Goal: Task Accomplishment & Management: Complete application form

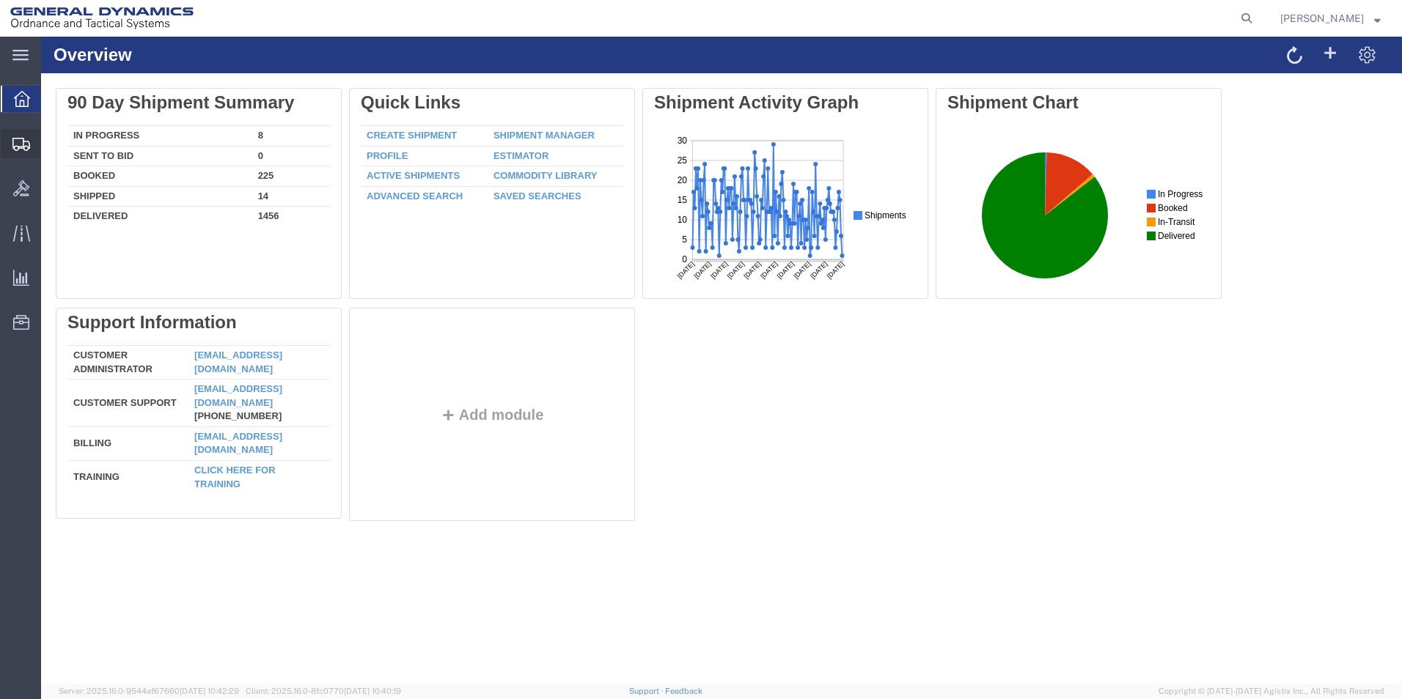
click at [0, 0] on span "Create Shipment" at bounding box center [0, 0] width 0 height 0
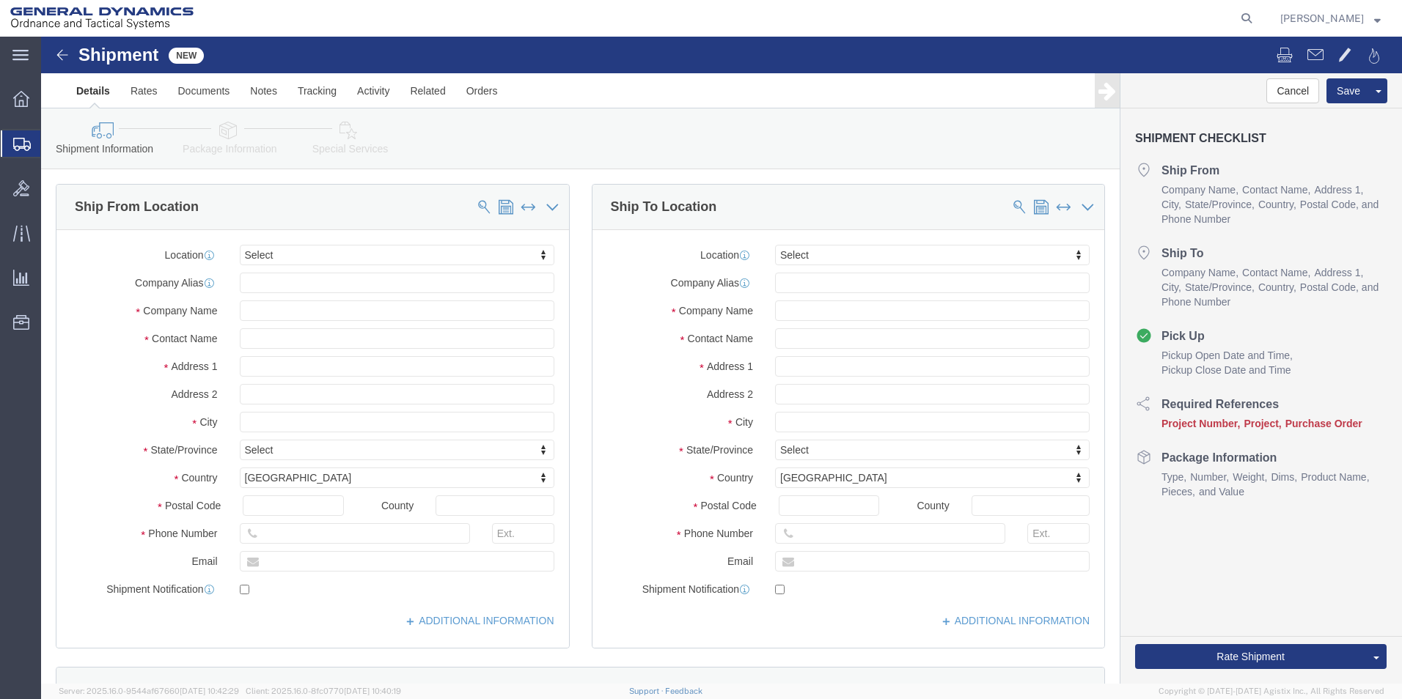
select select
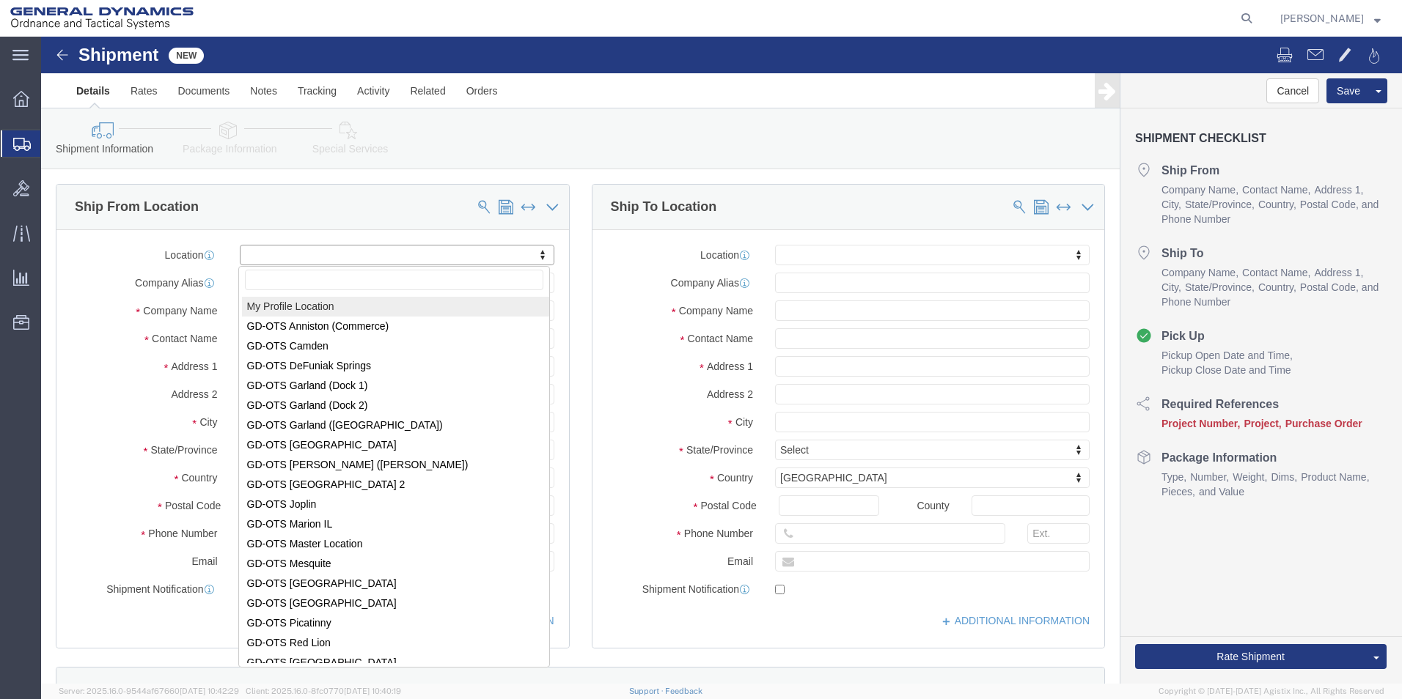
select select "MYPROFILE"
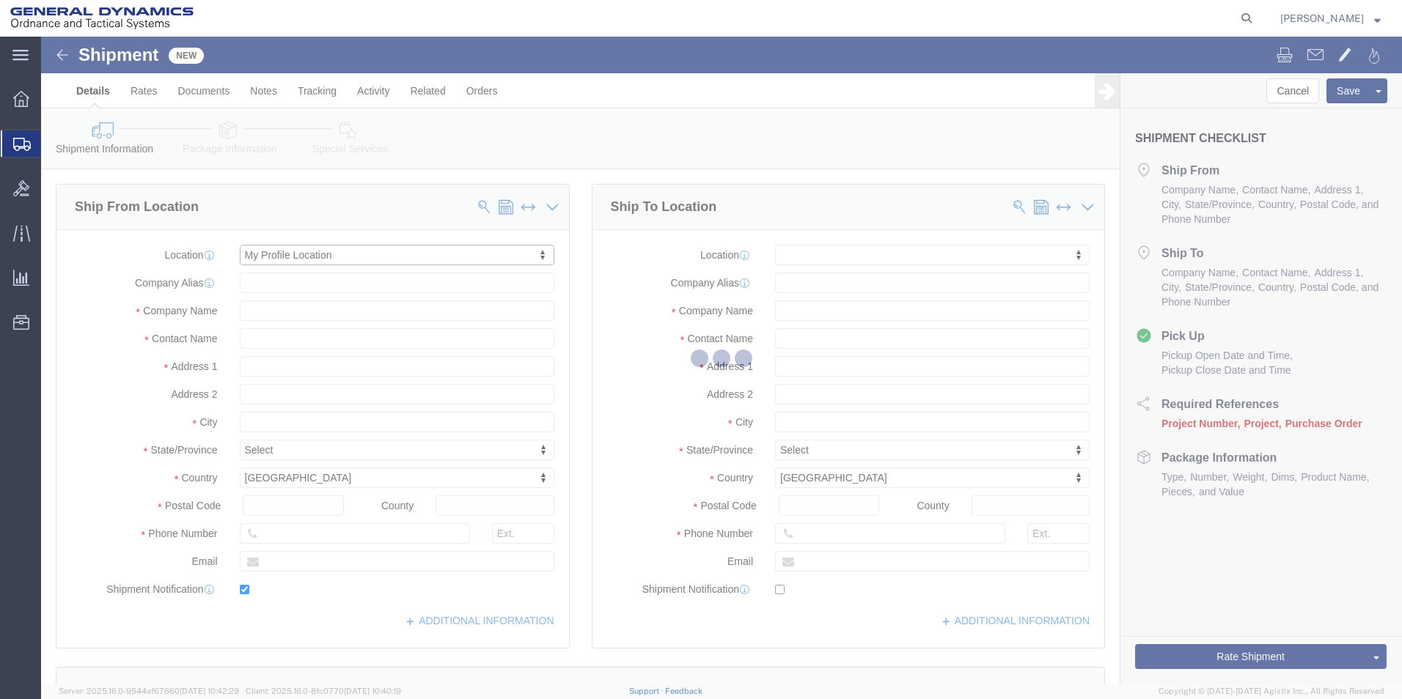
type input "1492 Route 315"
type input "18702"
type input "5709087062"
type input "[EMAIL_ADDRESS][PERSON_NAME][DOMAIN_NAME]"
checkbox input "true"
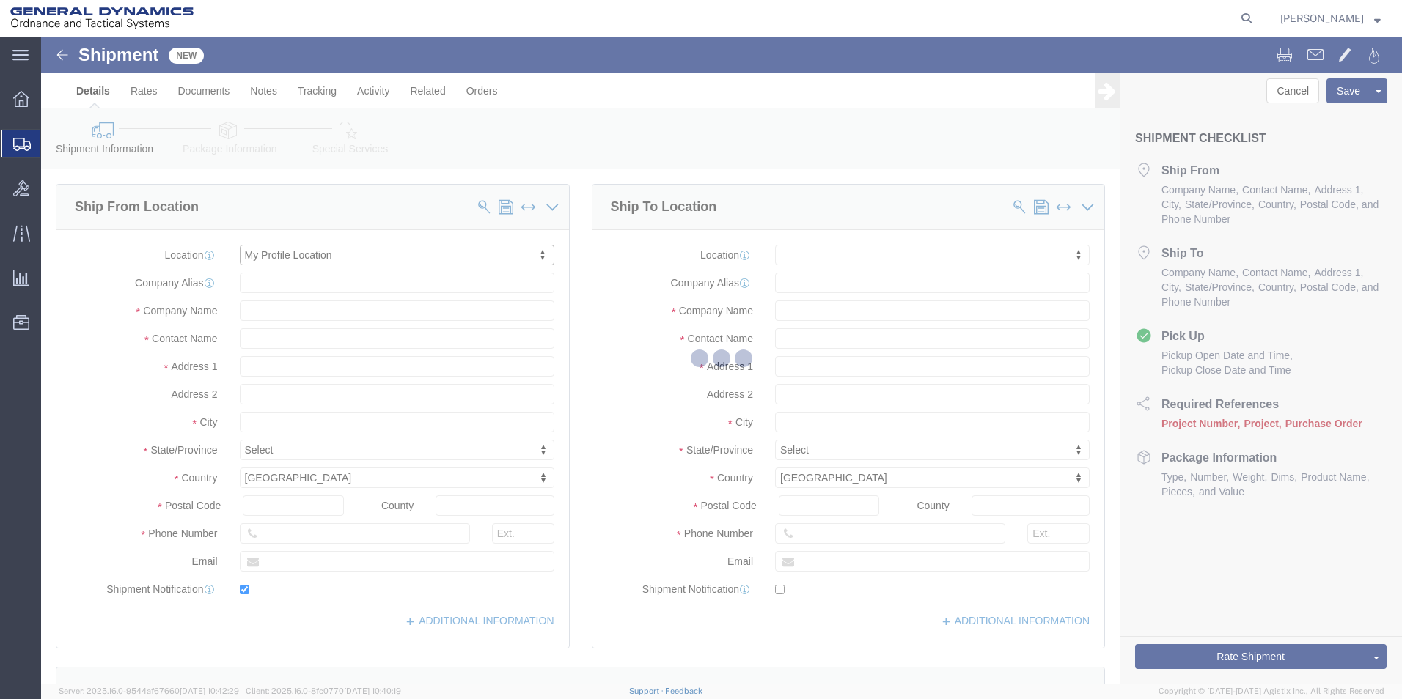
type input "General Dynamics - OTS"
type input "[PERSON_NAME]"
select select "PA"
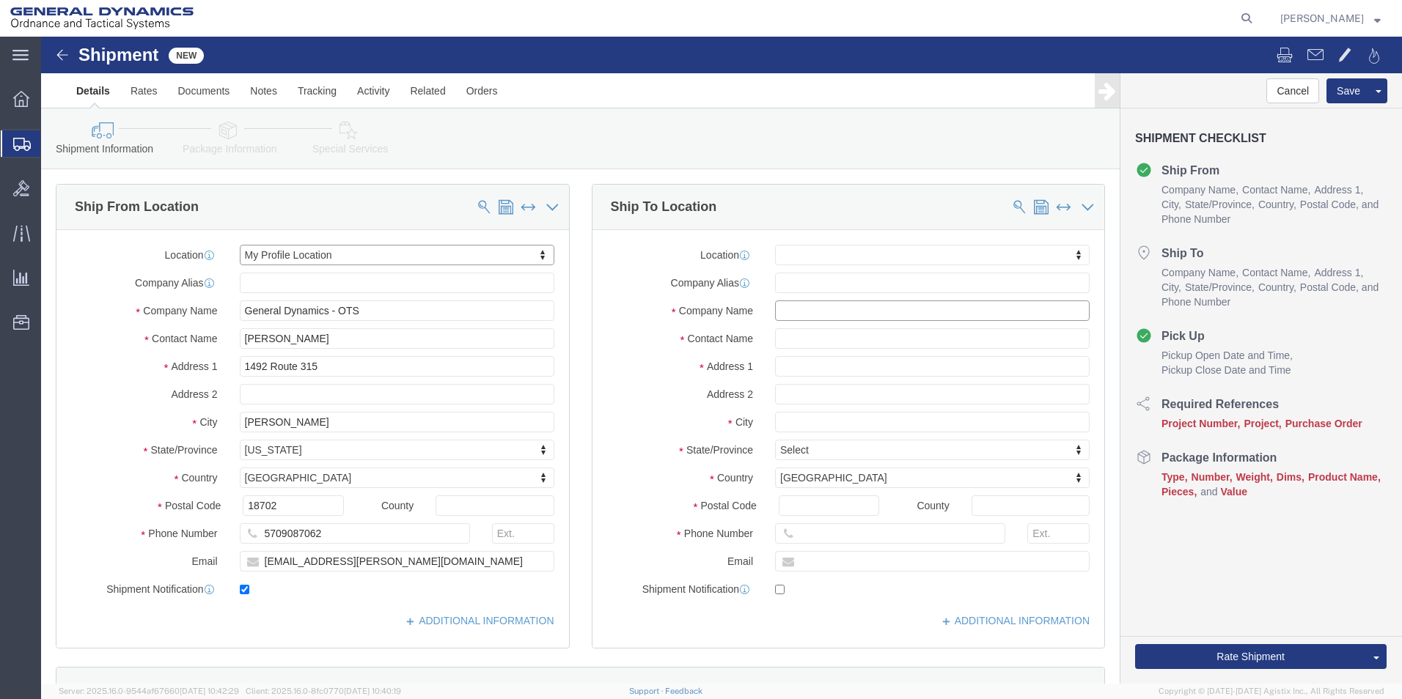
click input "text"
type input "MSC Industrial Supply Company"
click input "text"
type input "Returns/RA# 7600187-001"
click input "text"
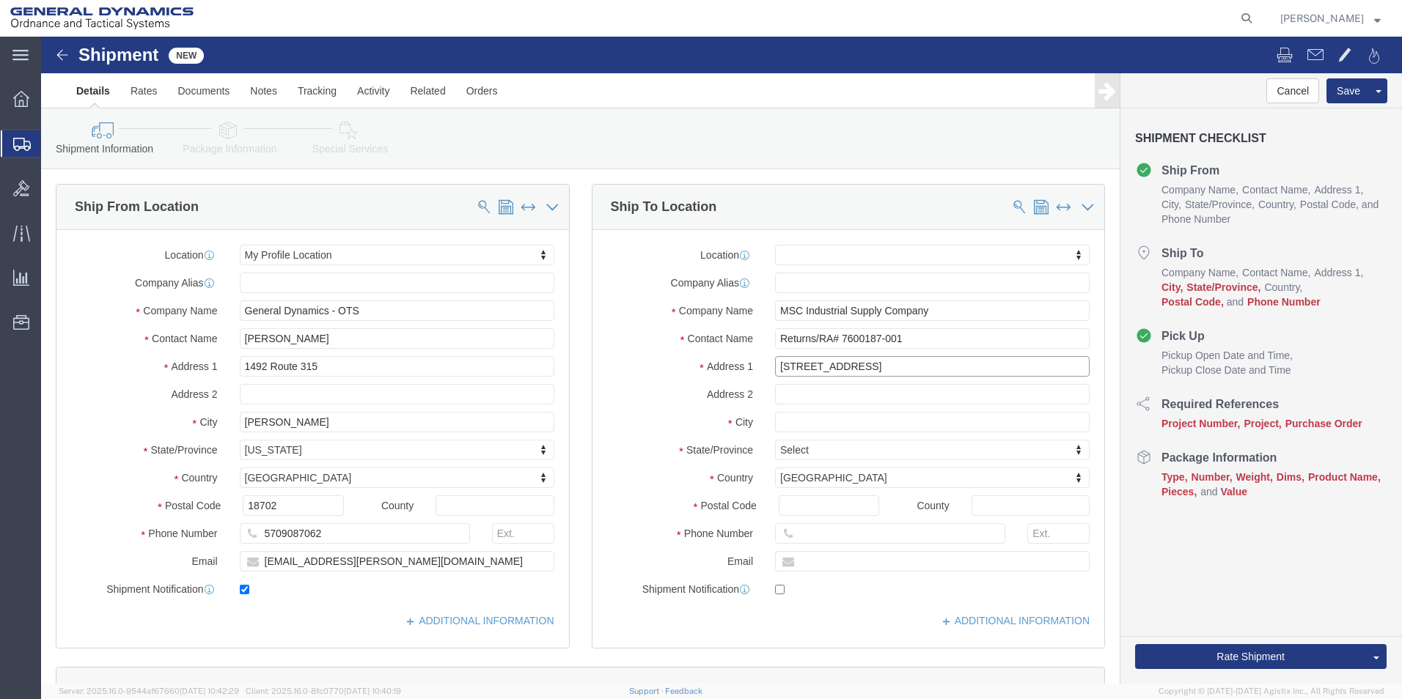
type input "[STREET_ADDRESS]"
select select
click input "text"
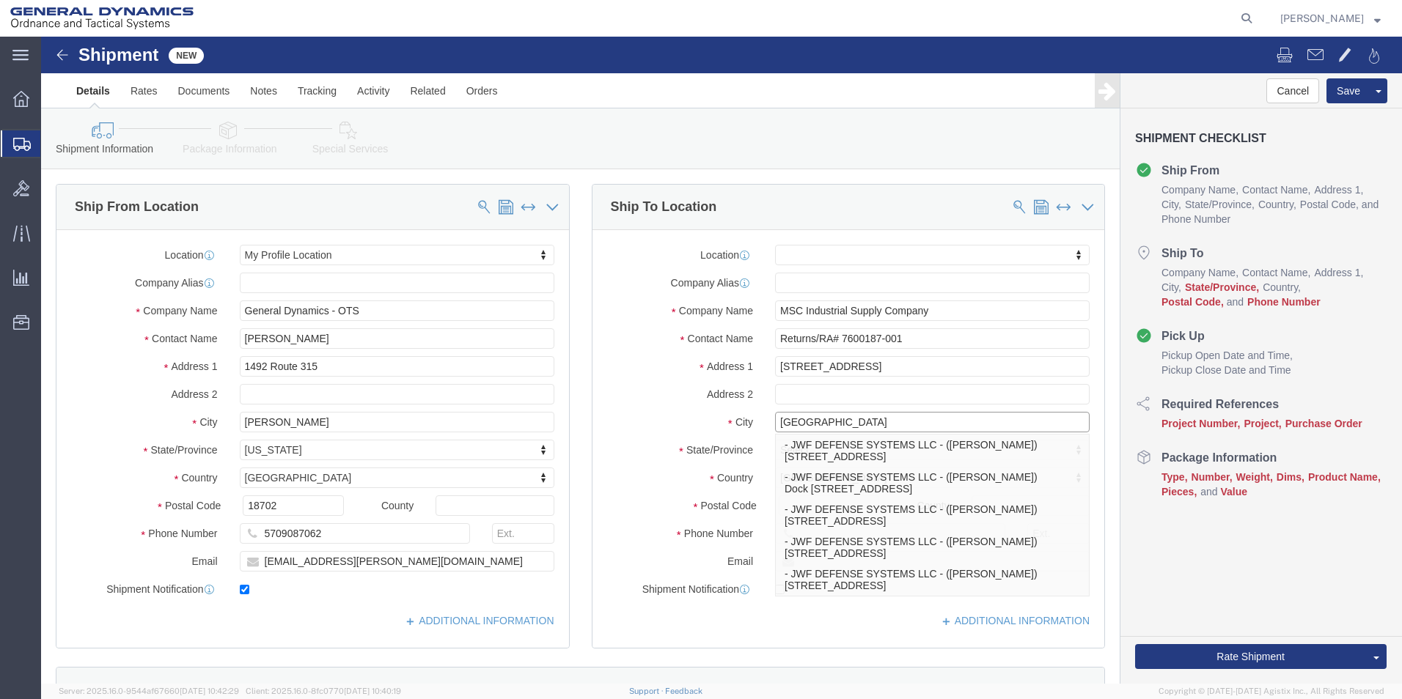
type input "[GEOGRAPHIC_DATA]"
click label "City"
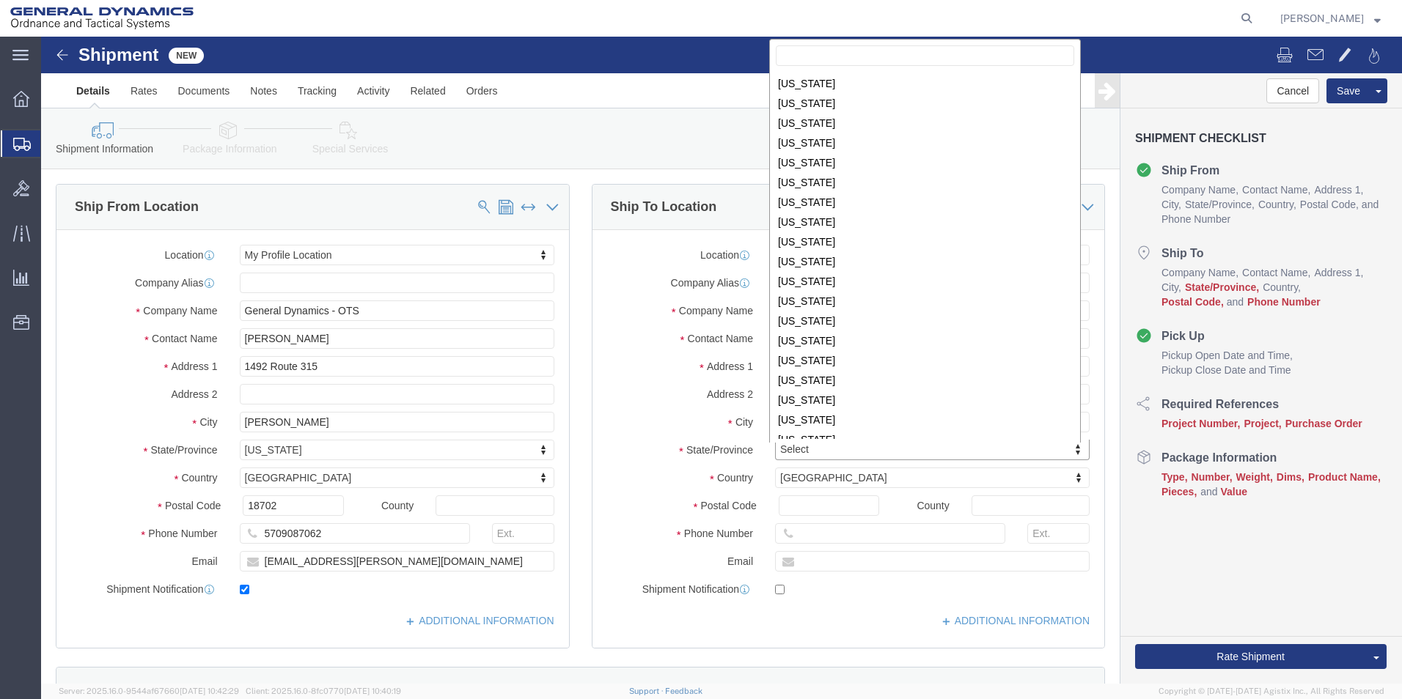
scroll to position [586, 0]
select select
select select "PA"
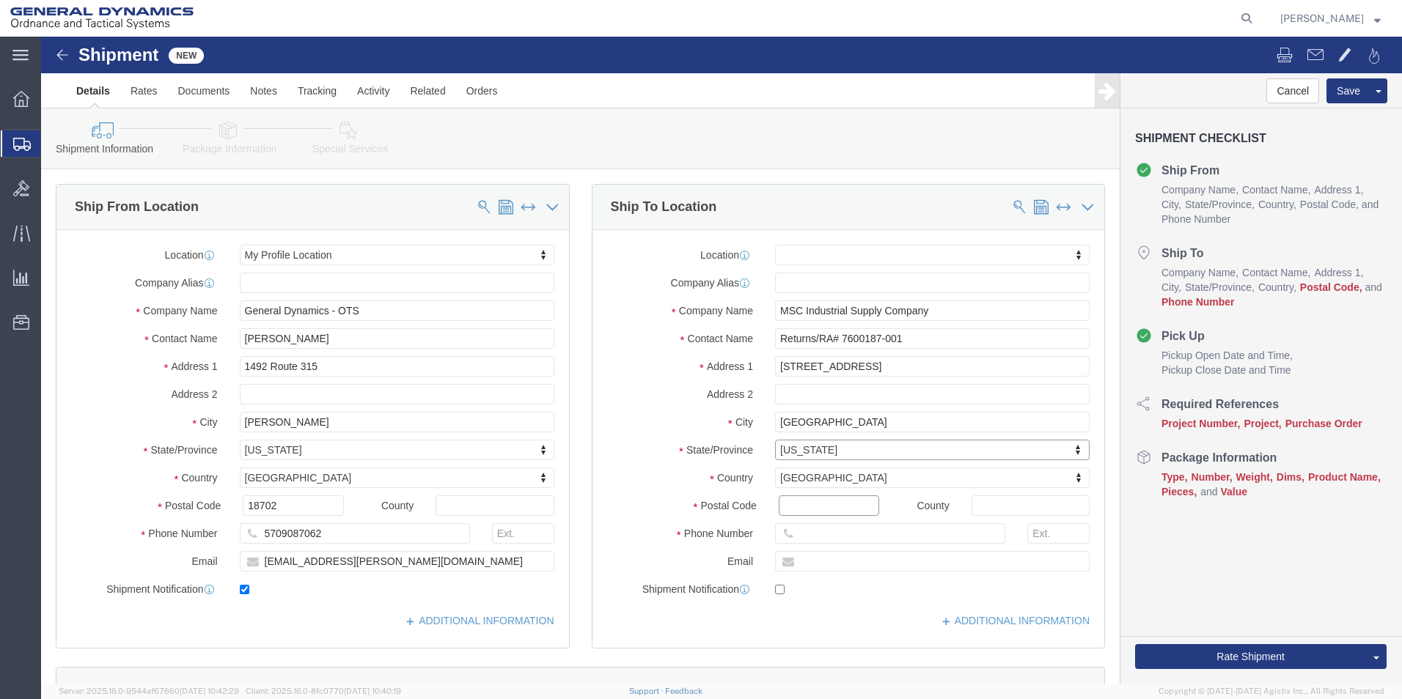
click input "Postal Code"
type input "17038"
select select
click input "text"
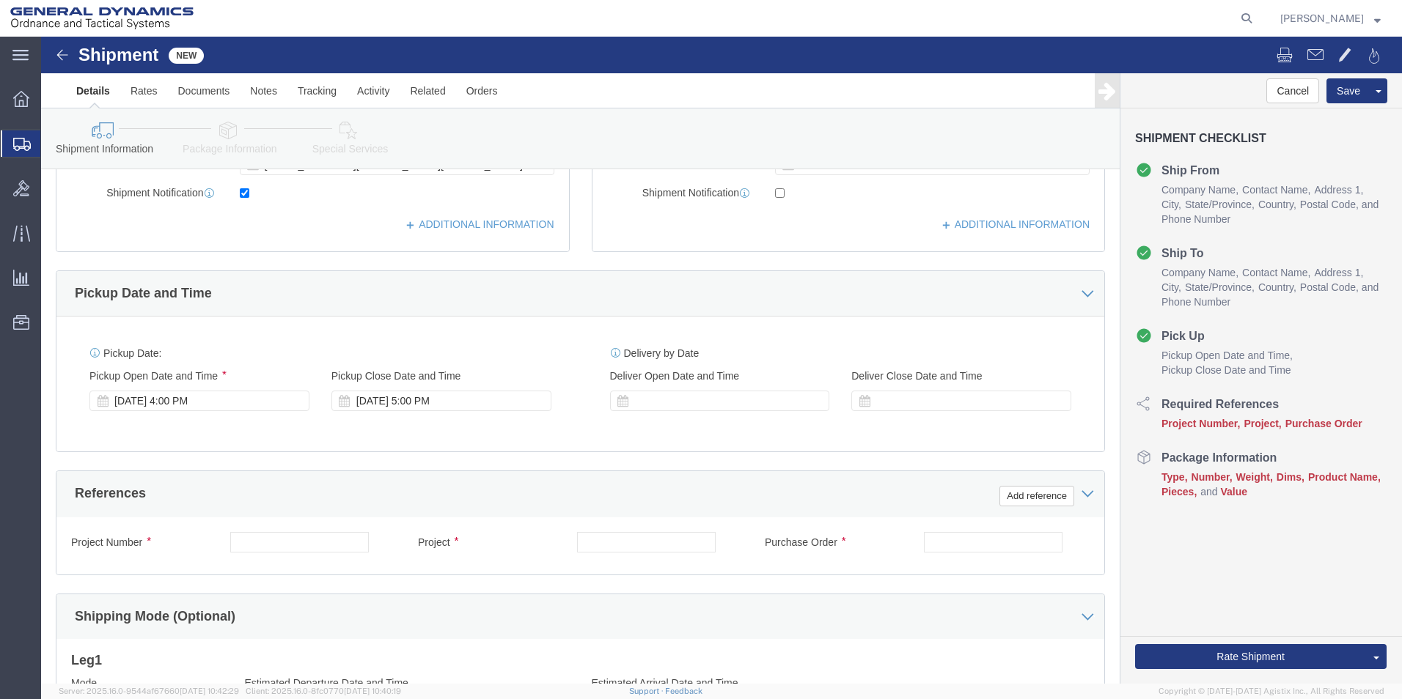
scroll to position [397, 0]
type input "[PHONE_NUMBER]"
click div "[DATE] 4:00 PM"
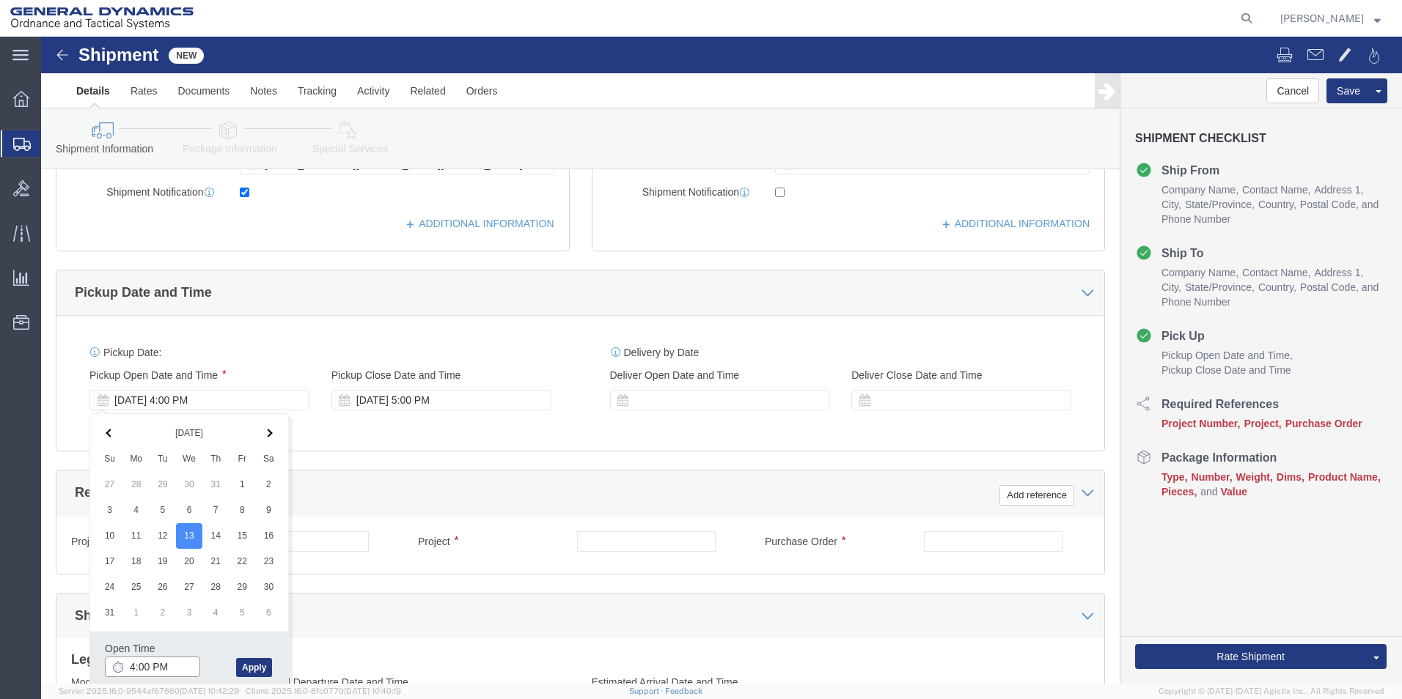
click input "4:00 PM"
type input "9:00 AM"
click button "Apply"
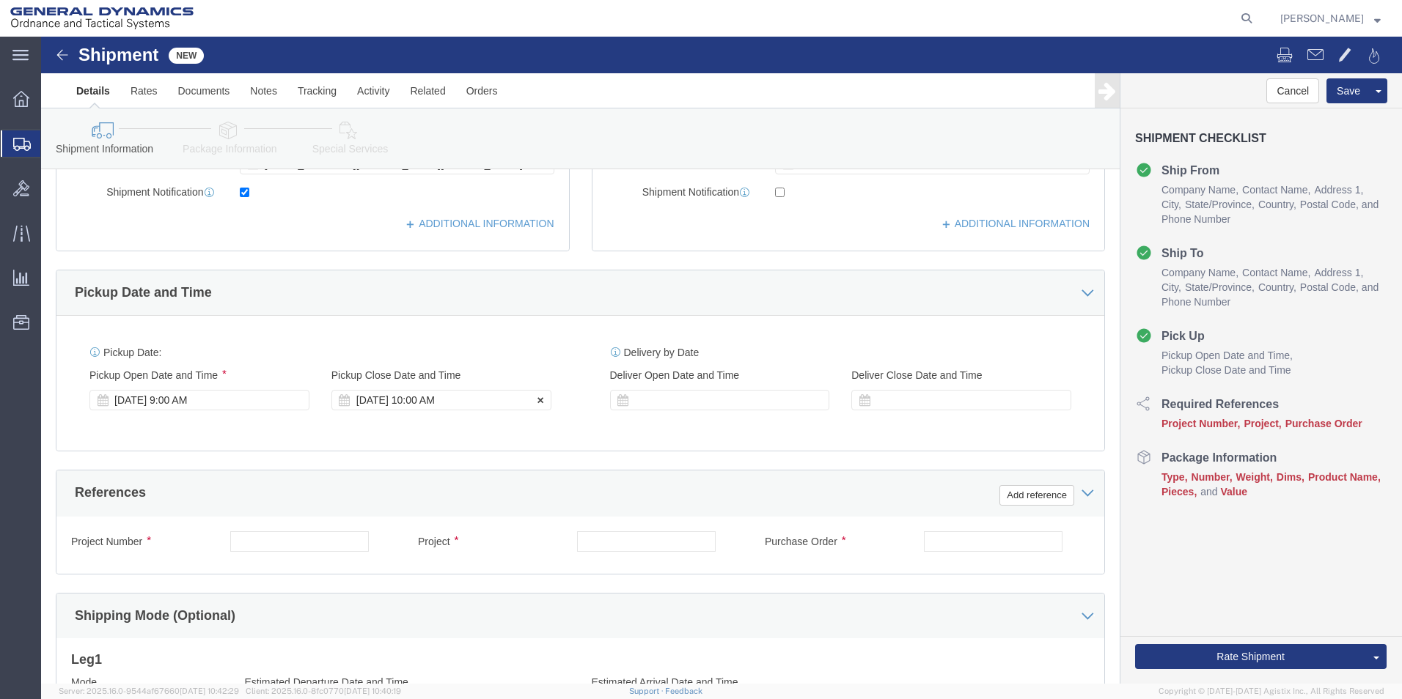
click div "[DATE] 10:00 AM"
type input "3:00 PM"
click button "Apply"
click input "text"
type input "RA 7600187"
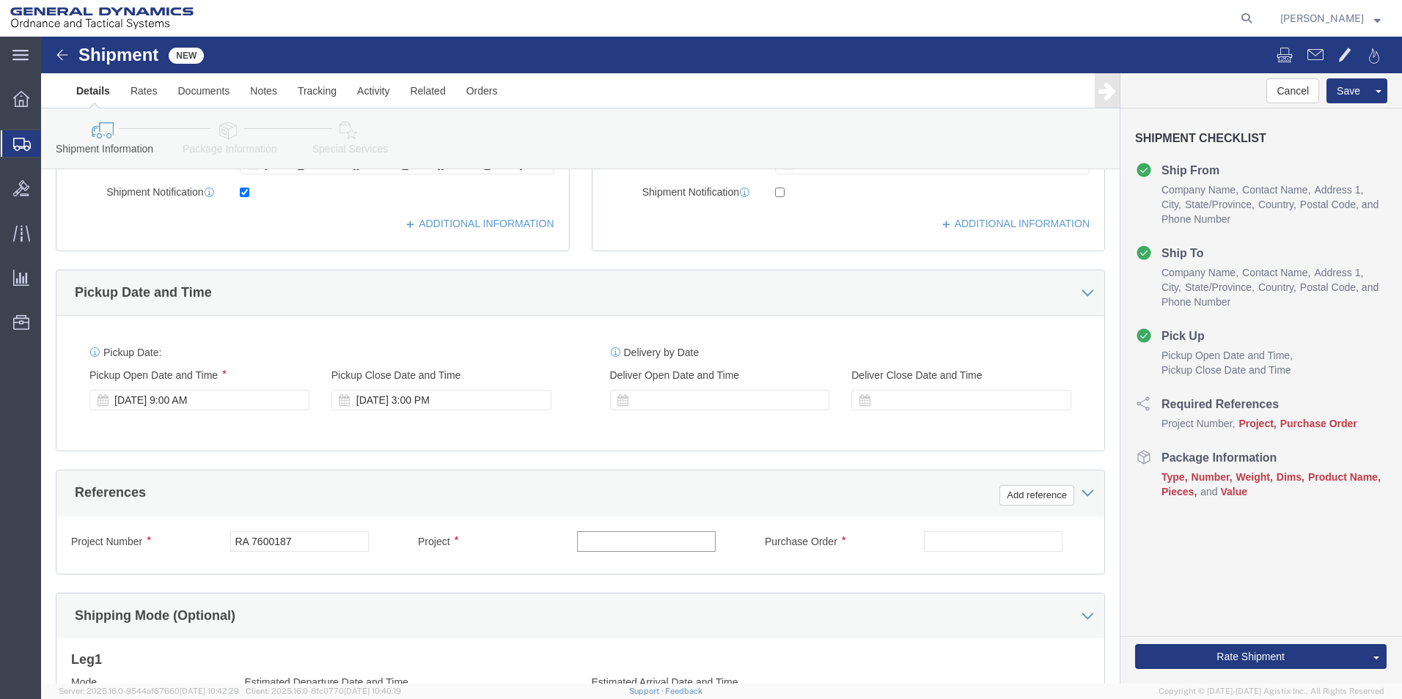
click input "text"
type input "Returns"
click input "text"
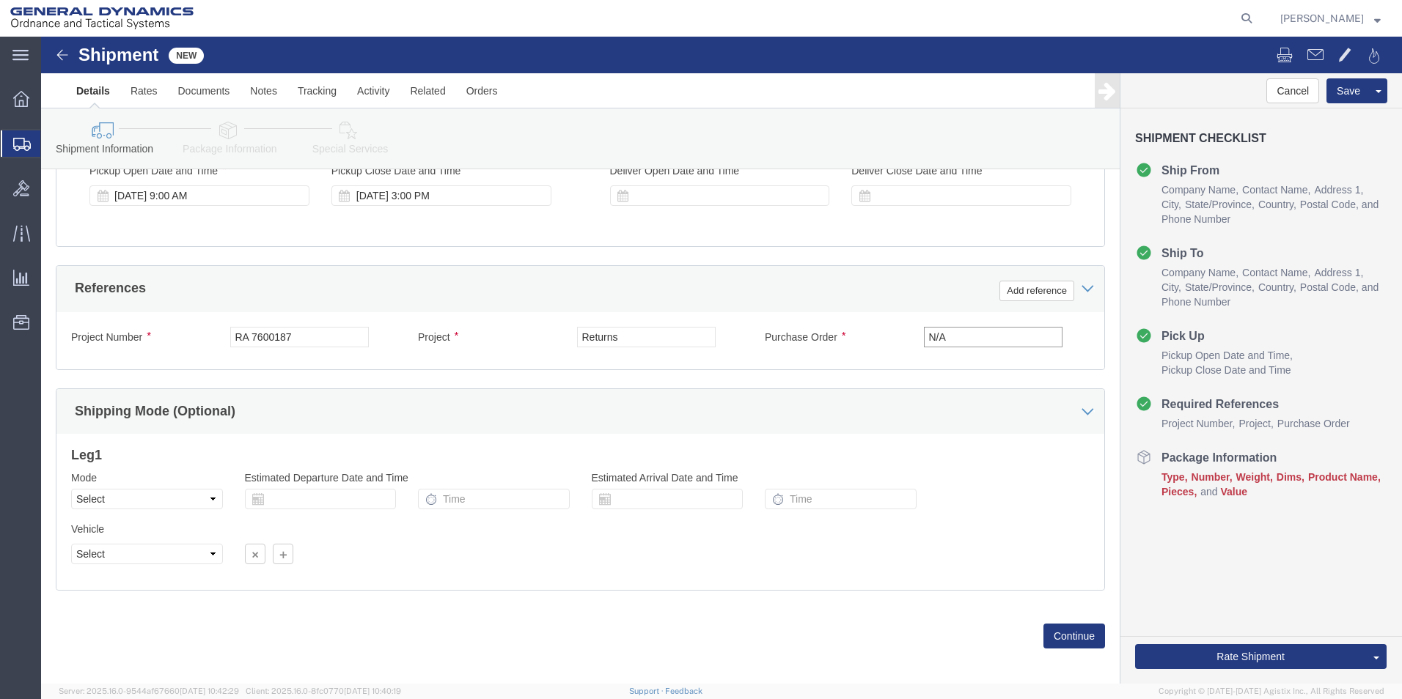
scroll to position [612, 0]
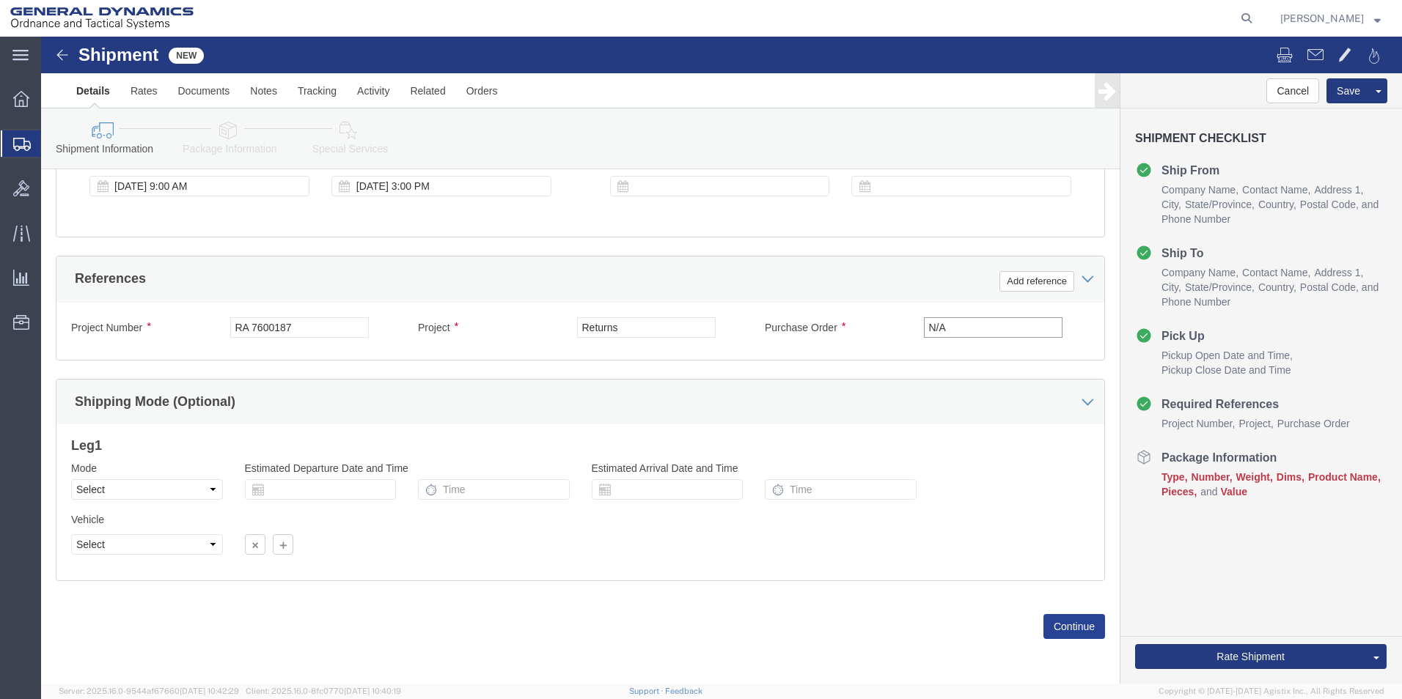
type input "N/A"
click button "Continue"
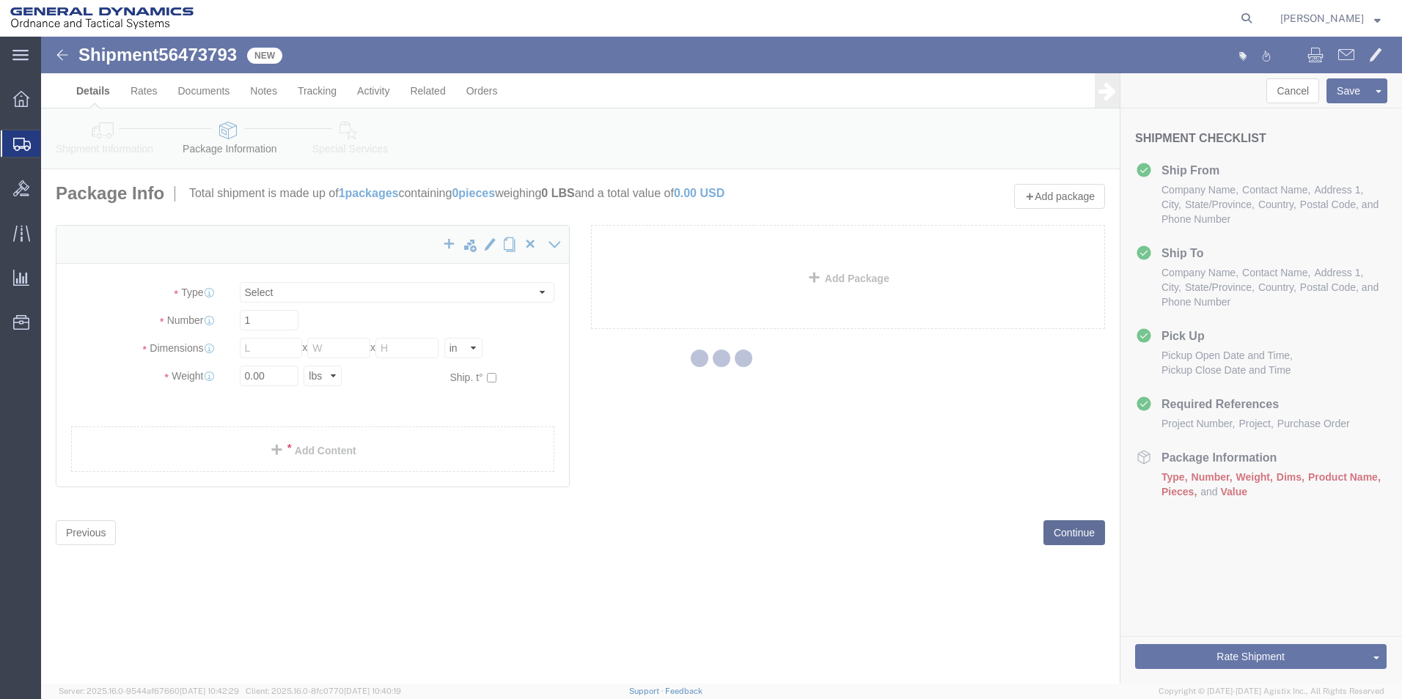
select select "CBOX"
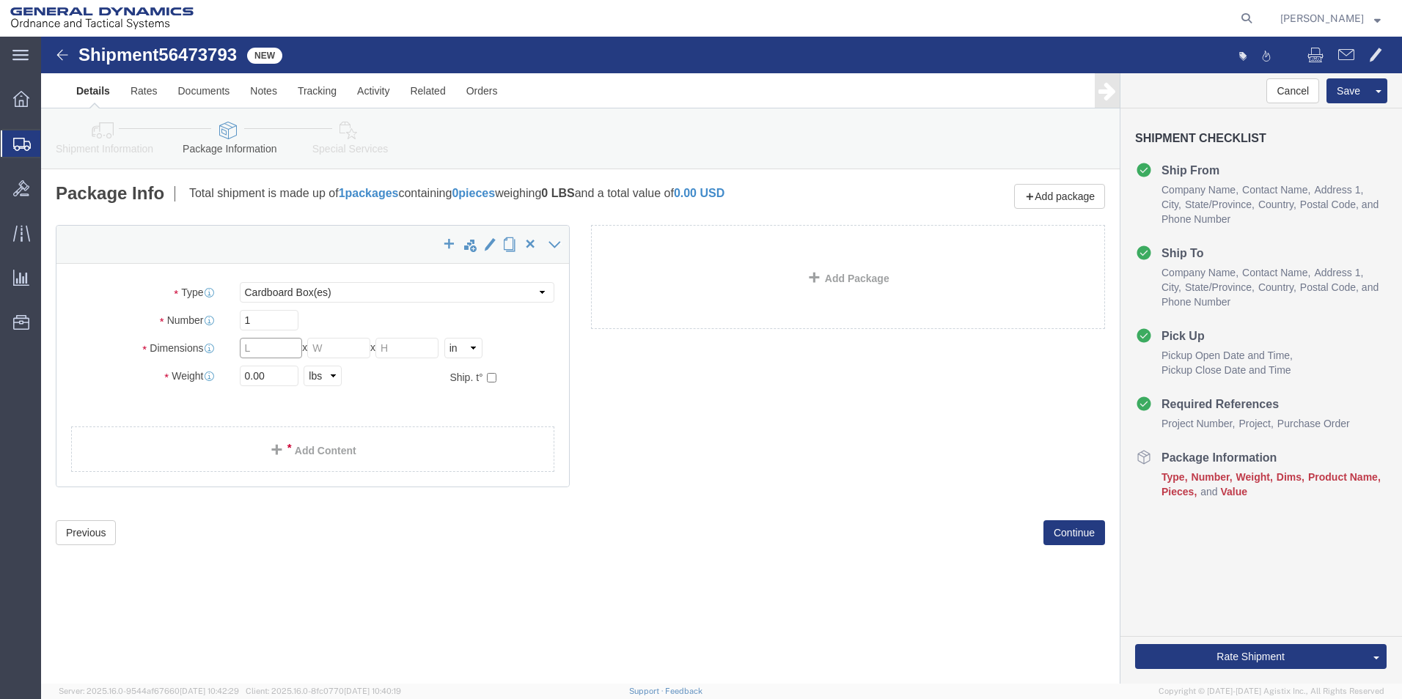
click input "text"
type input "12.00"
click input "text"
type input "10.00"
click input "text"
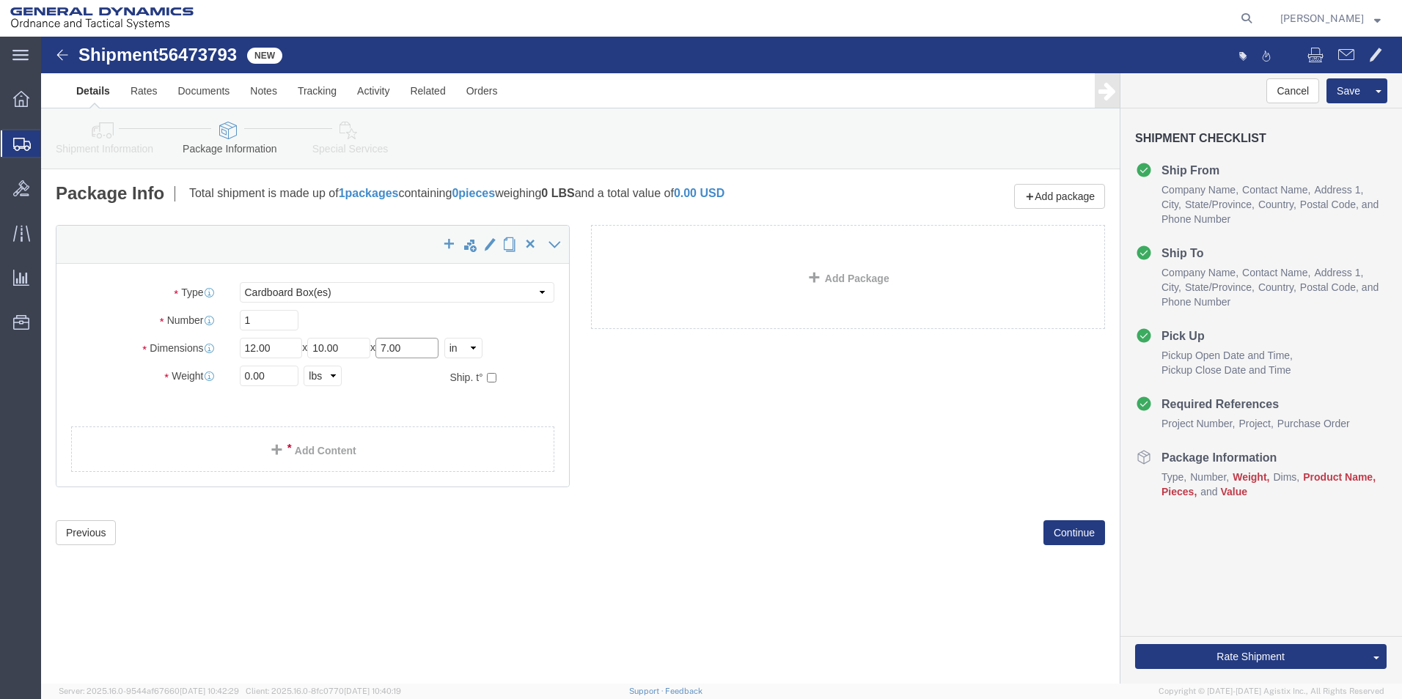
type input "7.00"
drag, startPoint x: 227, startPoint y: 339, endPoint x: 160, endPoint y: 344, distance: 66.9
click div "Weight 0.00 Select kgs lbs Ship. t°"
type input "3.00"
click link "Add Content"
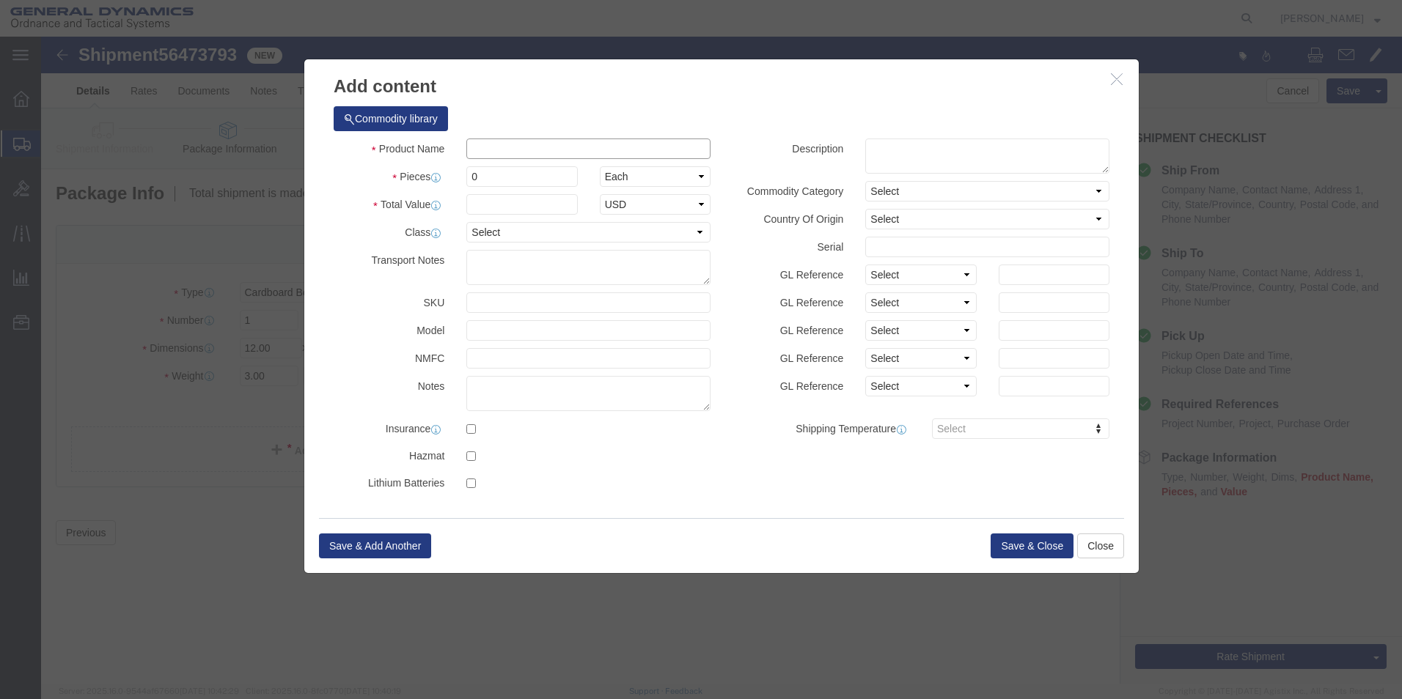
click input "text"
type input "Ratchet Wxtensions"
drag, startPoint x: 449, startPoint y: 141, endPoint x: 403, endPoint y: 147, distance: 47.3
click div "Pieces 0 Select Bag Barrels 100Board Feet Bottle Box Blister Pack Carats Can Ca…"
type input "6"
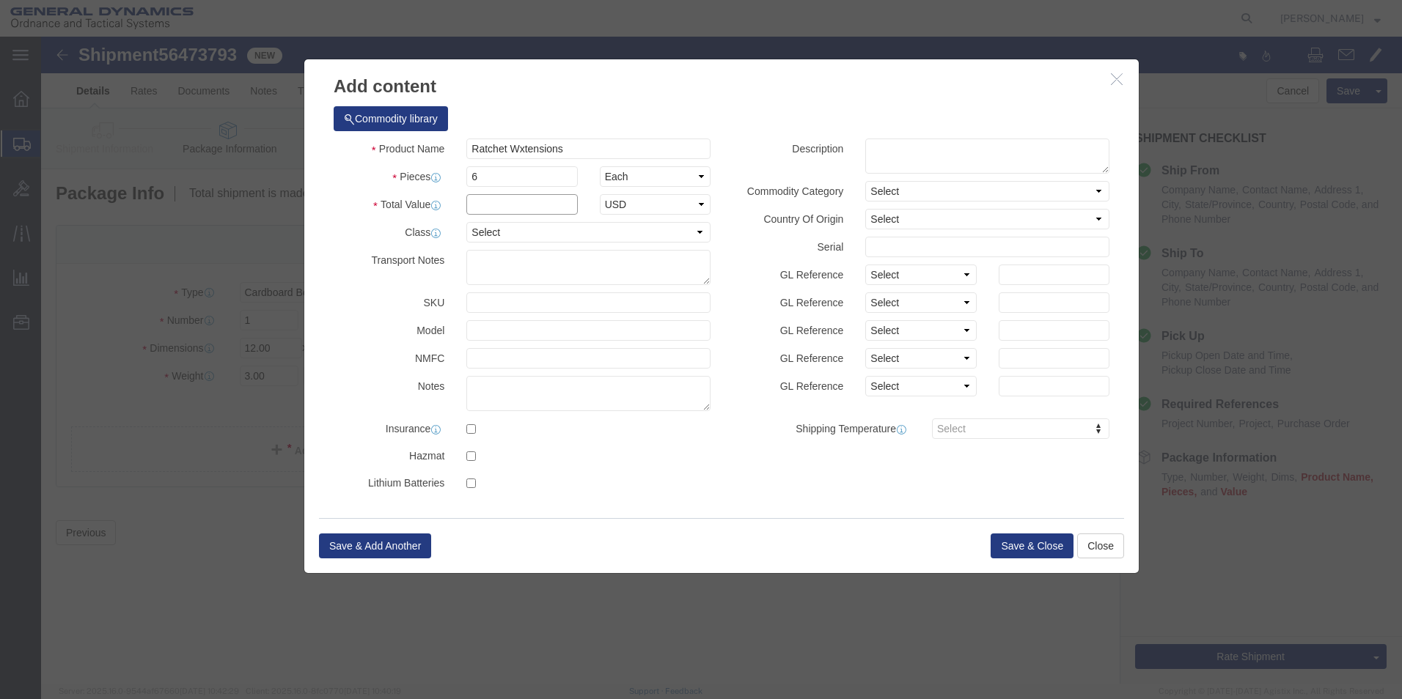
drag, startPoint x: 438, startPoint y: 167, endPoint x: 432, endPoint y: 175, distance: 10.0
click input "text"
type input "71.34"
click select "Select 50 55 60 65 70 85 92.5 100 125 175 250 300 400"
select select "50"
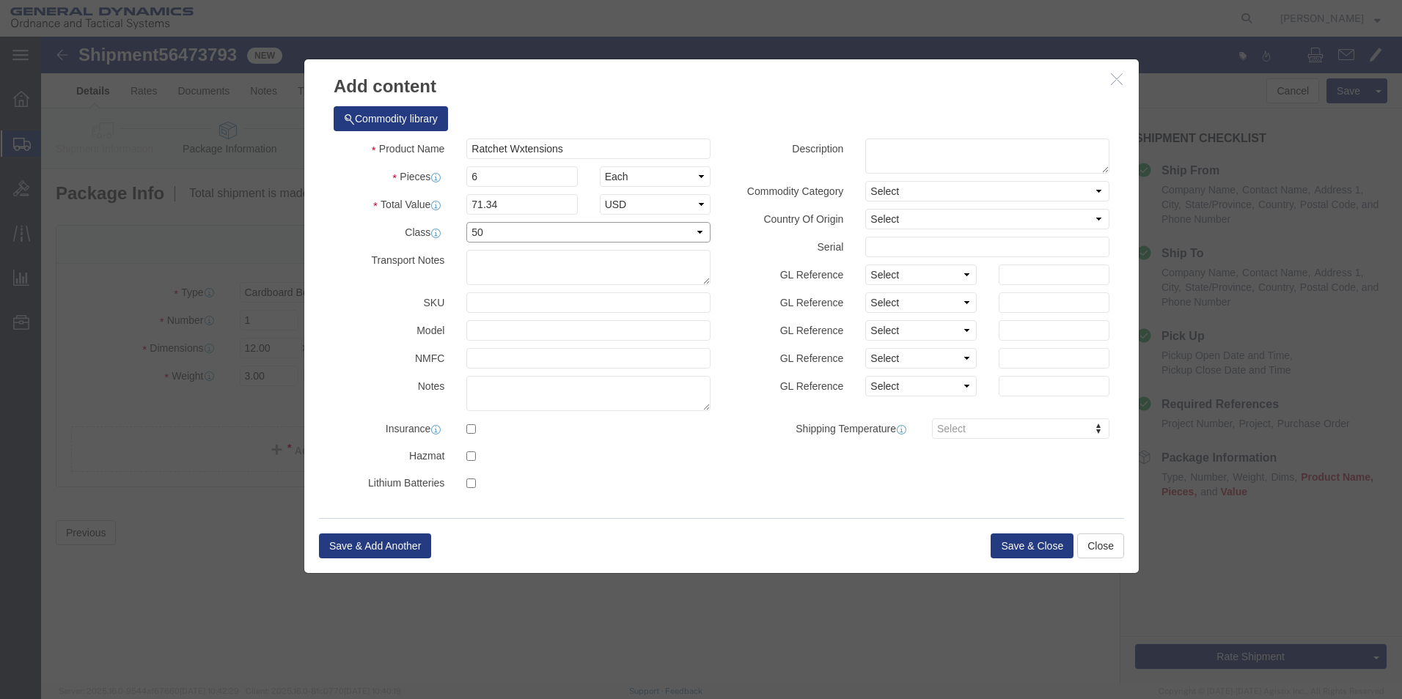
click select "Select 50 55 60 65 70 85 92.5 100 125 175 250 300 400"
click textarea
click input "Ratchet Wxtensions"
type input "Ratchet Extensions"
click textarea
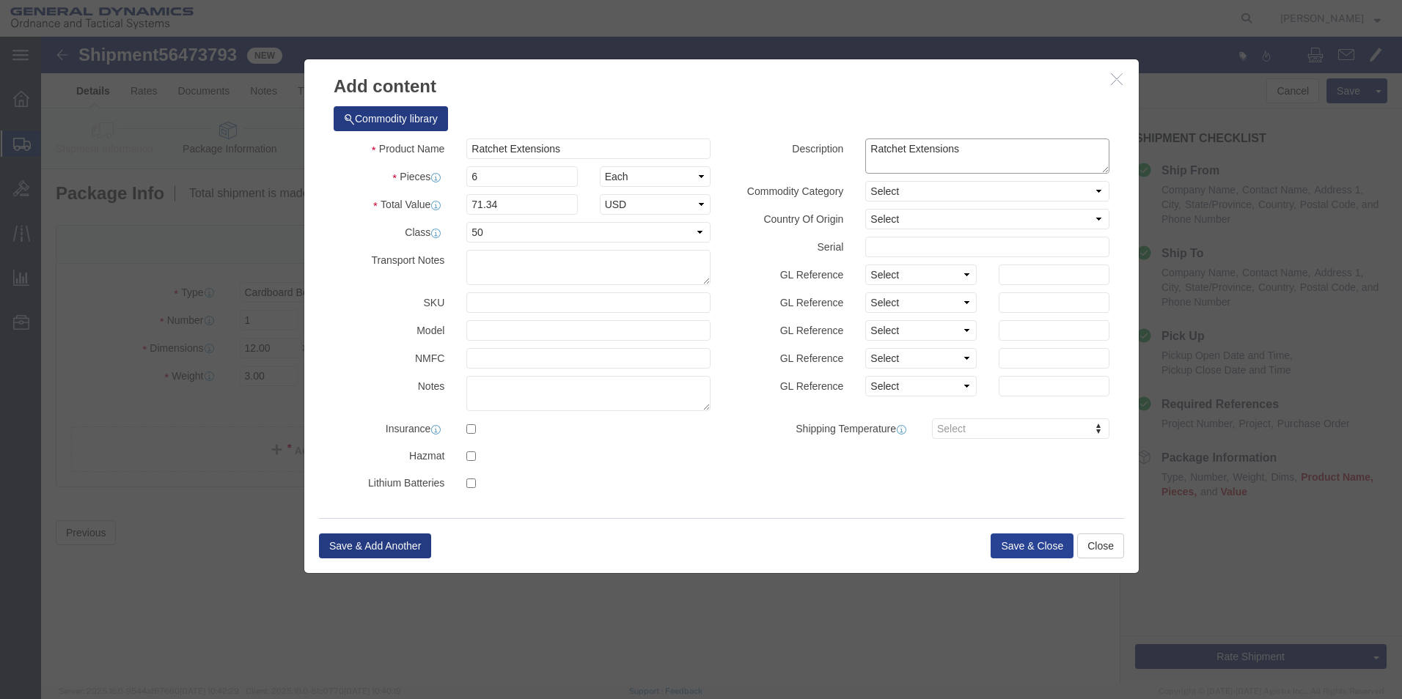
type textarea "Ratchet Extensions"
click button "Save & Close"
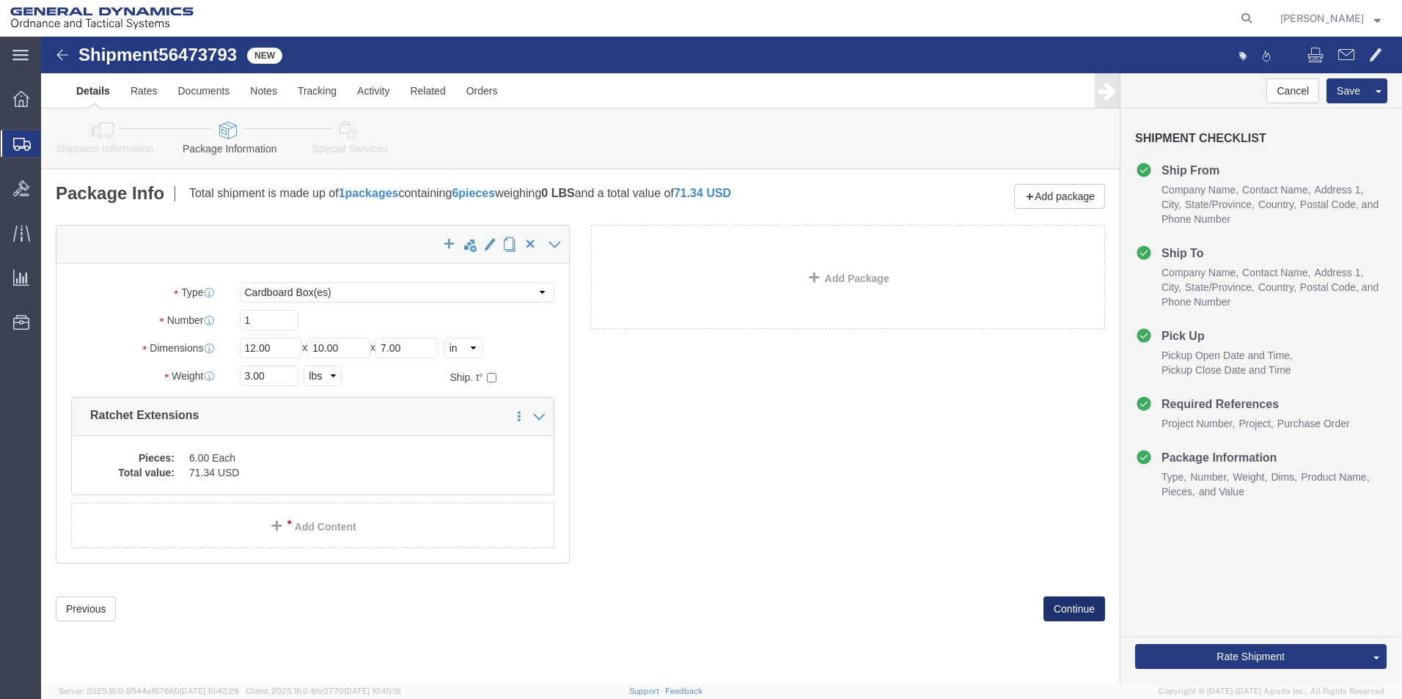
click button "Continue"
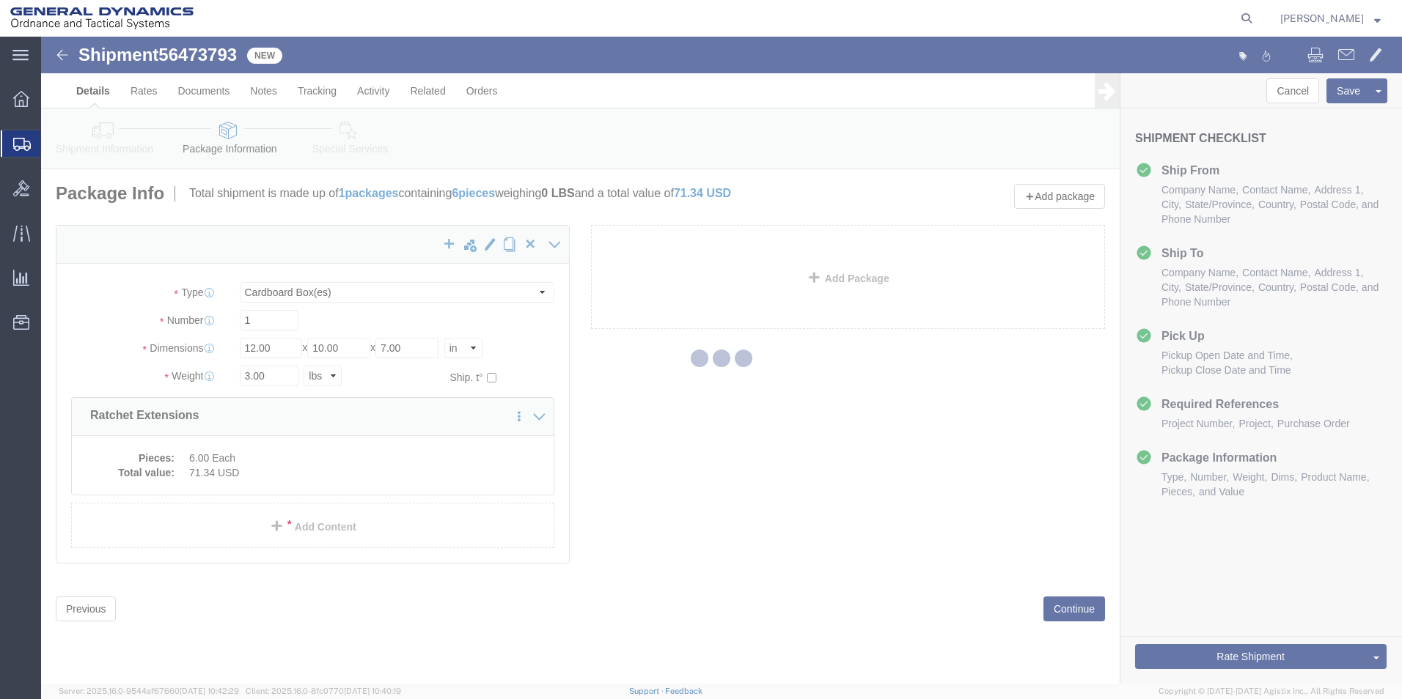
select select
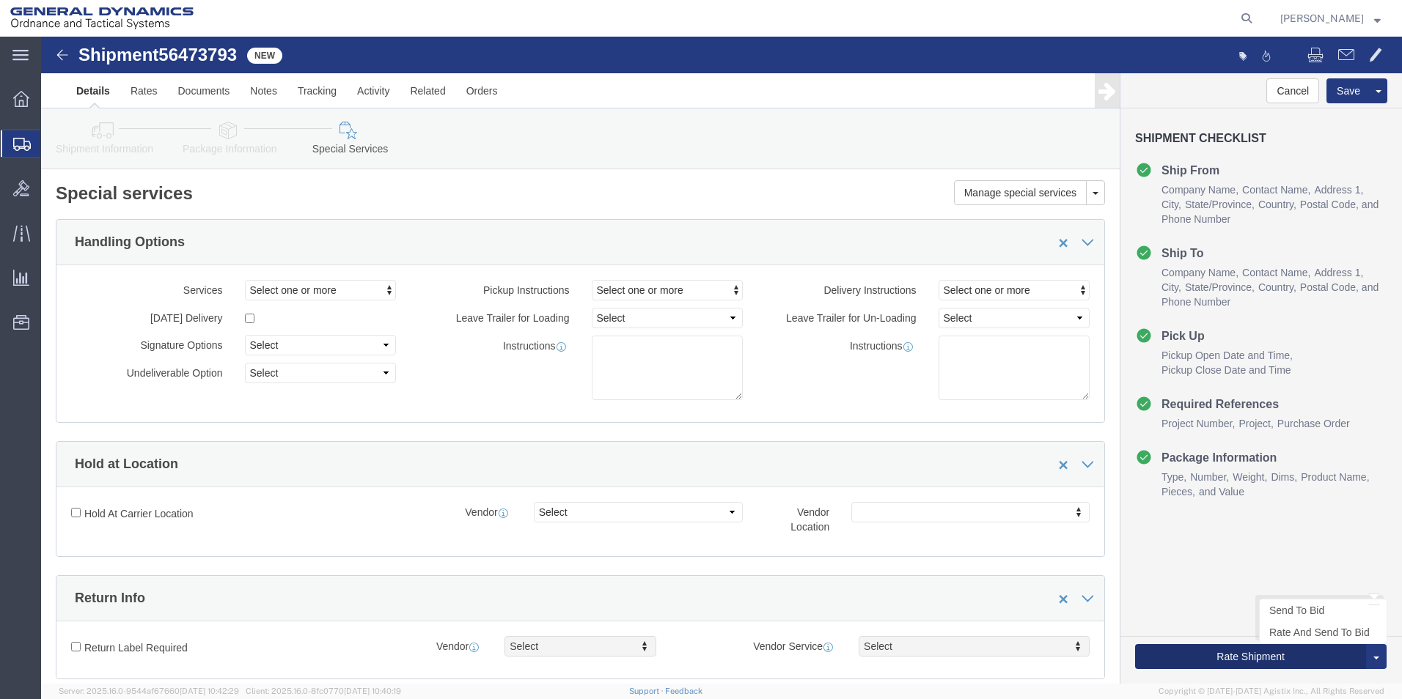
click button "Rate Shipment"
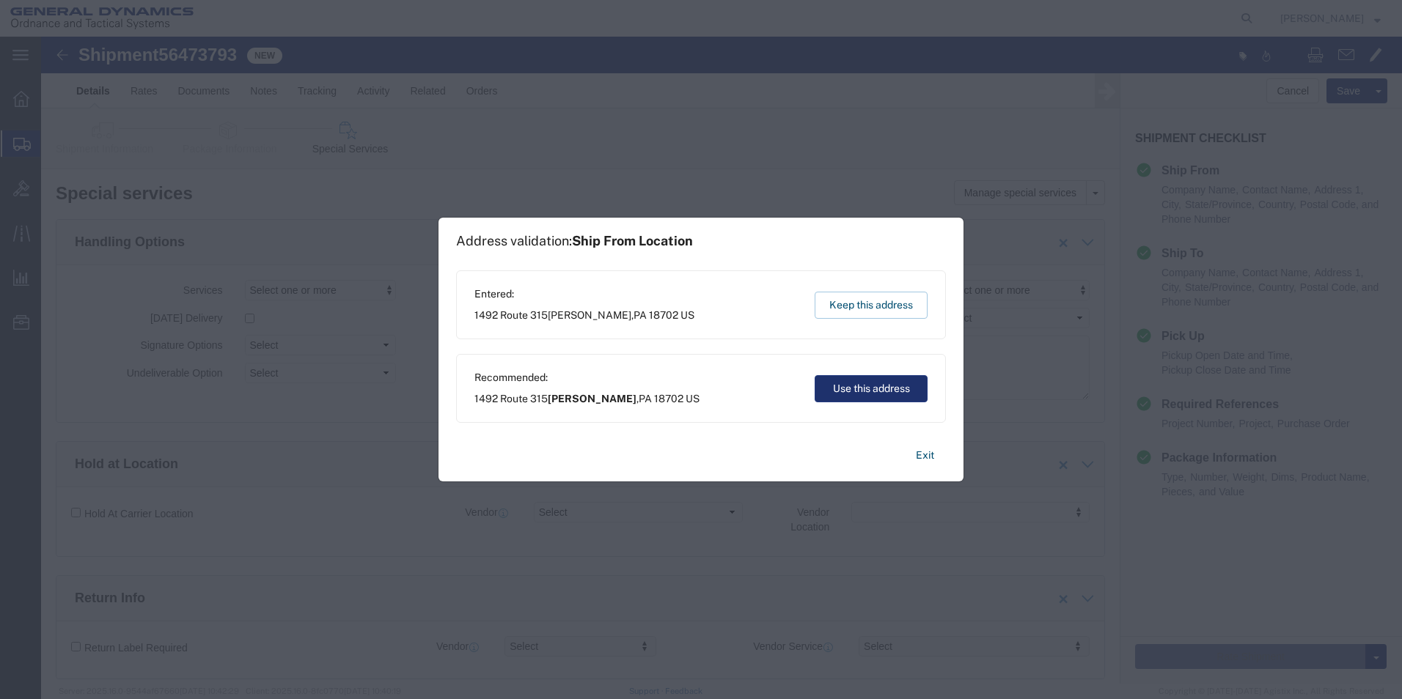
click at [876, 396] on button "Use this address" at bounding box center [871, 388] width 113 height 27
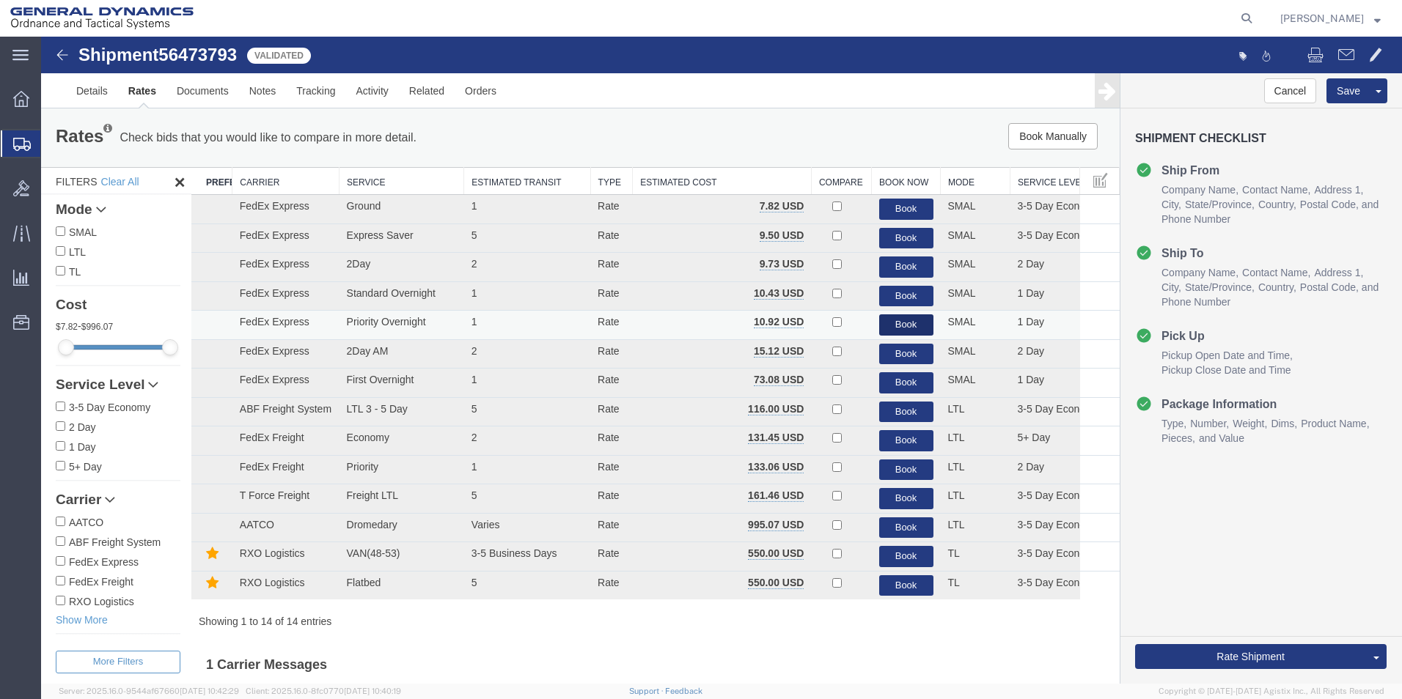
click at [896, 328] on button "Book" at bounding box center [906, 325] width 54 height 21
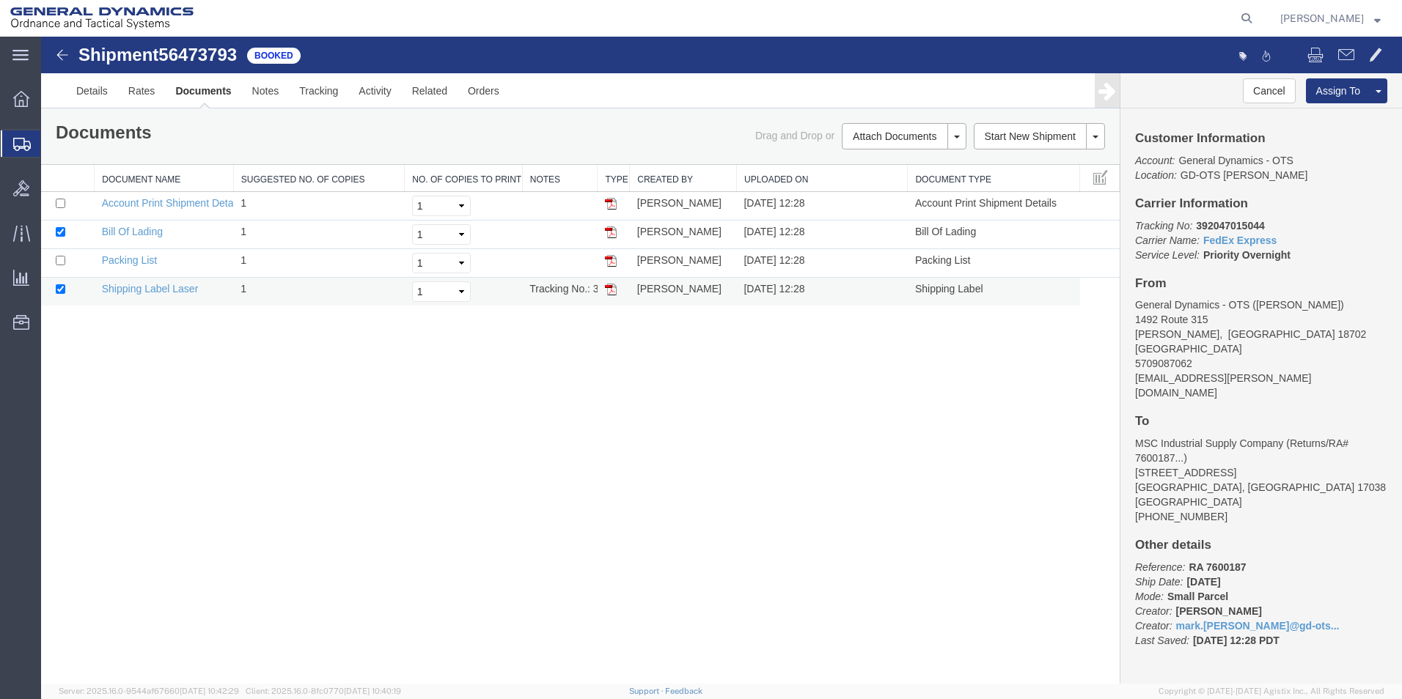
click at [609, 290] on img at bounding box center [611, 290] width 12 height 12
click at [98, 88] on link "Details" at bounding box center [92, 90] width 52 height 35
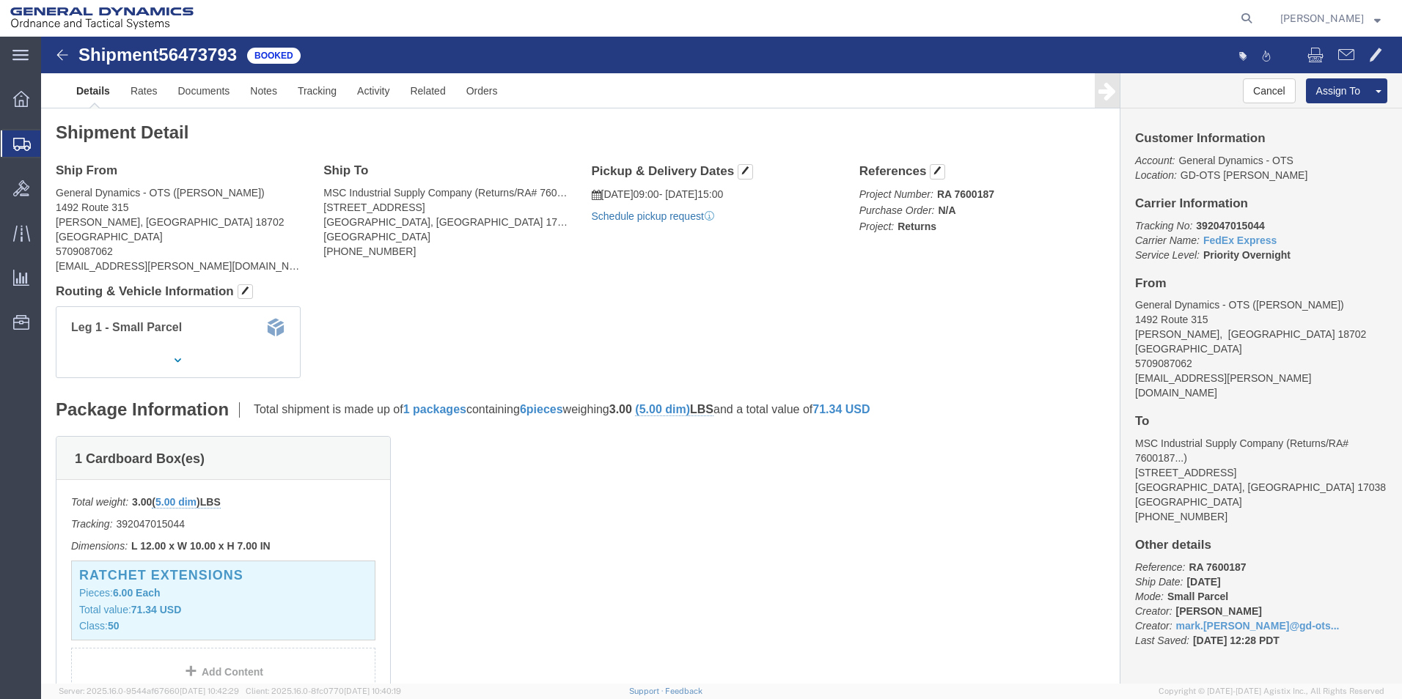
click link "Schedule pickup request"
click link "Documents"
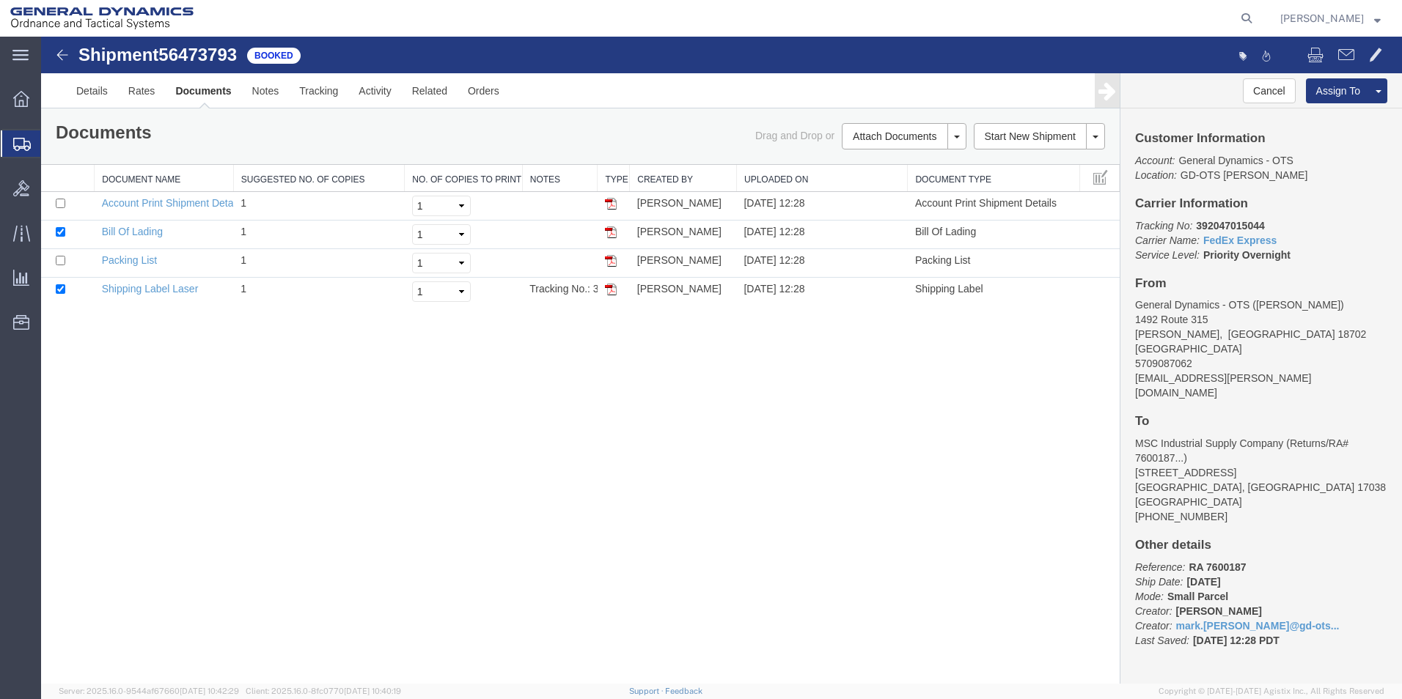
click at [0, 0] on span "Create Shipment" at bounding box center [0, 0] width 0 height 0
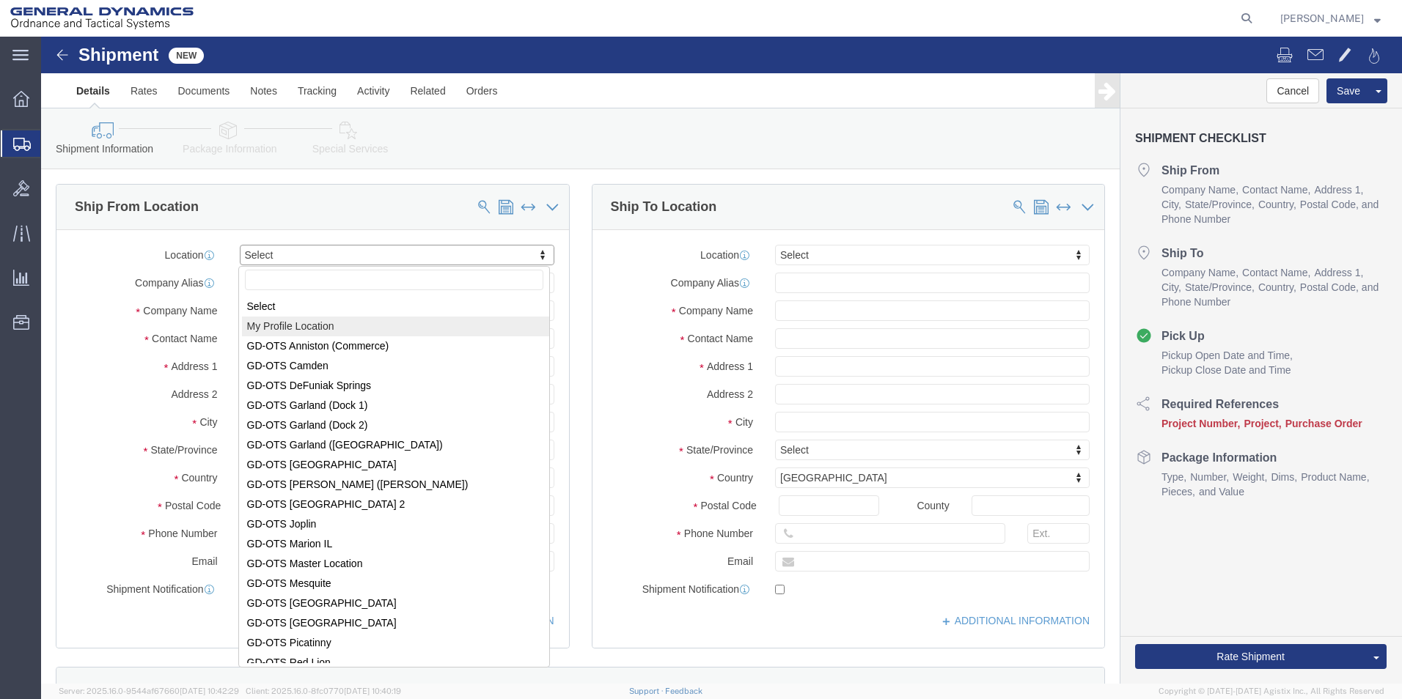
select select "MYPROFILE"
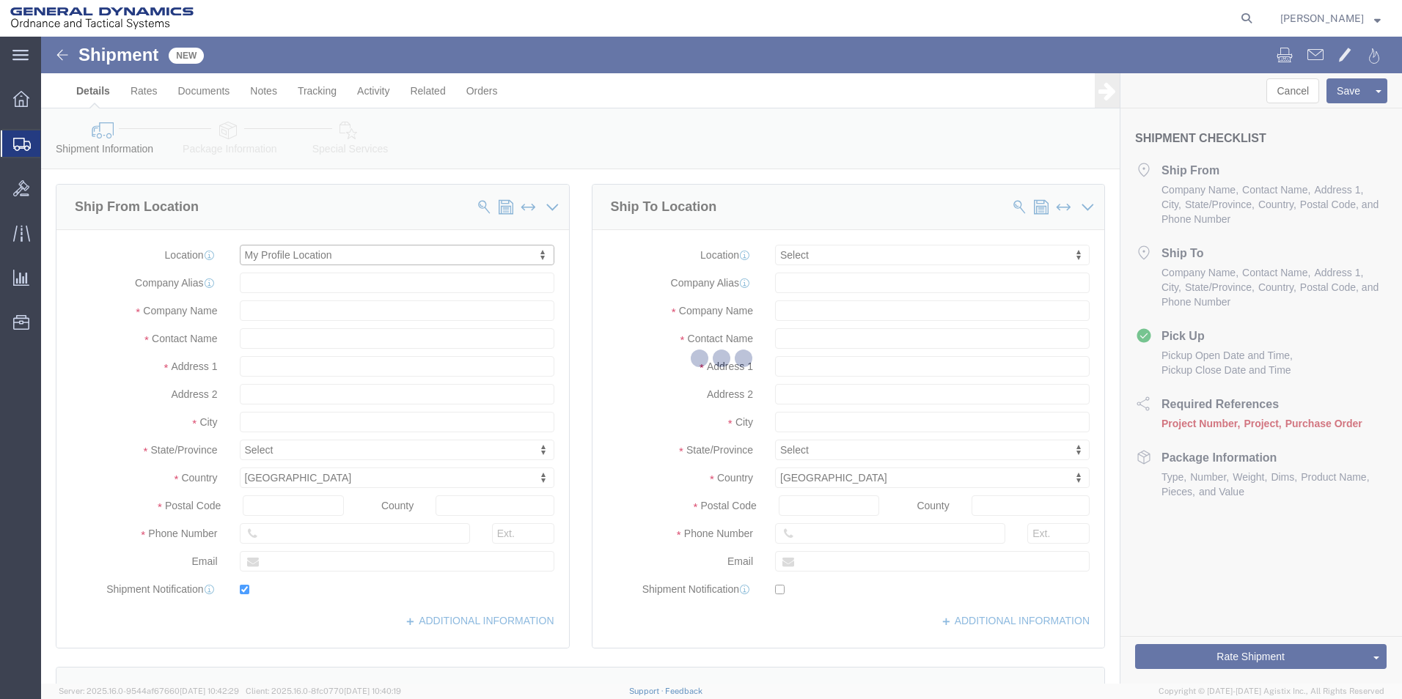
type input "1492 Route 315"
type input "18702"
type input "5709087062"
type input "[EMAIL_ADDRESS][PERSON_NAME][DOMAIN_NAME]"
checkbox input "true"
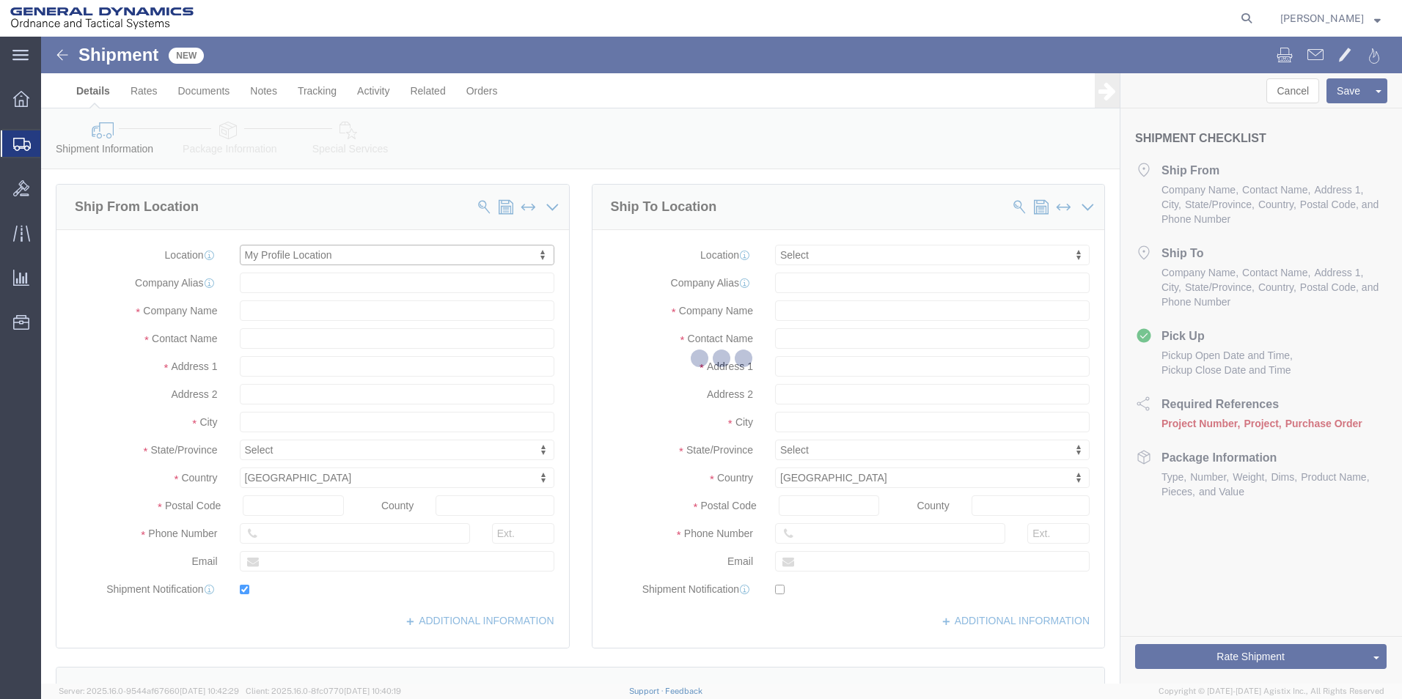
type input "General Dynamics - OTS"
type input "[PERSON_NAME]"
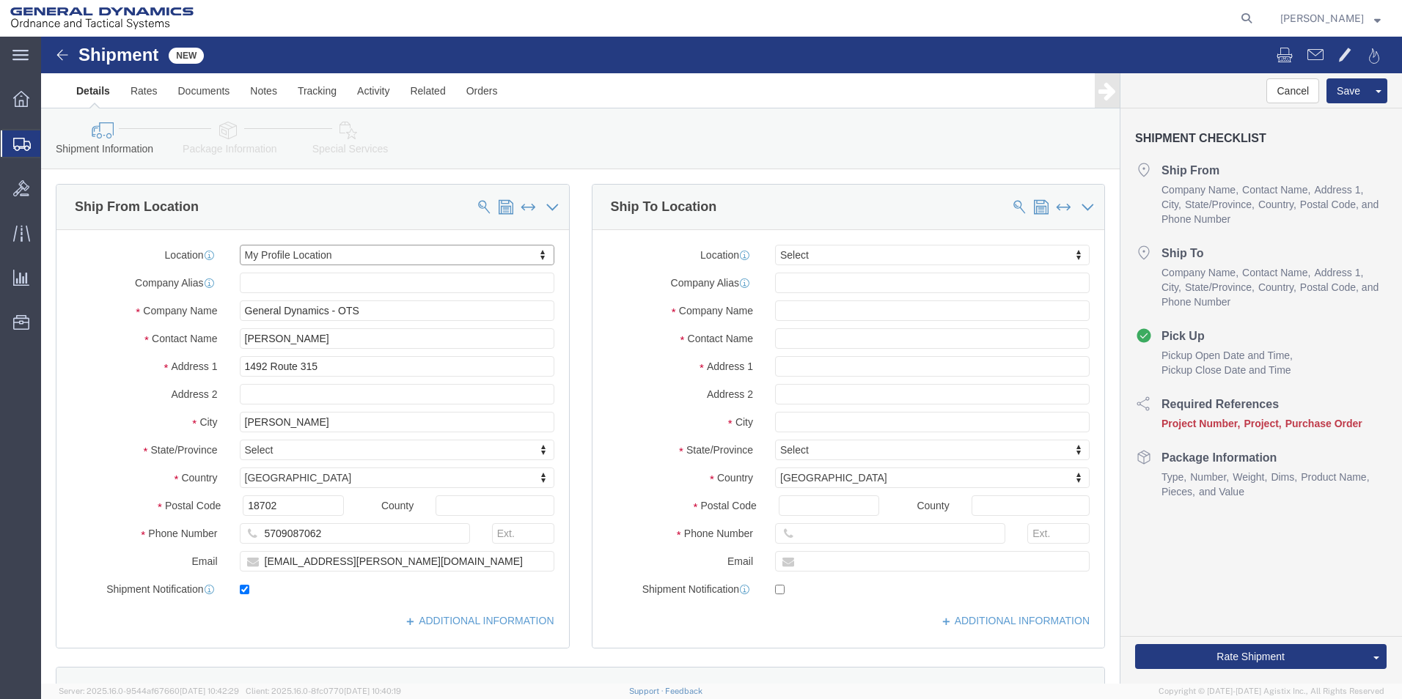
select select "PA"
click input "text"
type input "Laboratory"
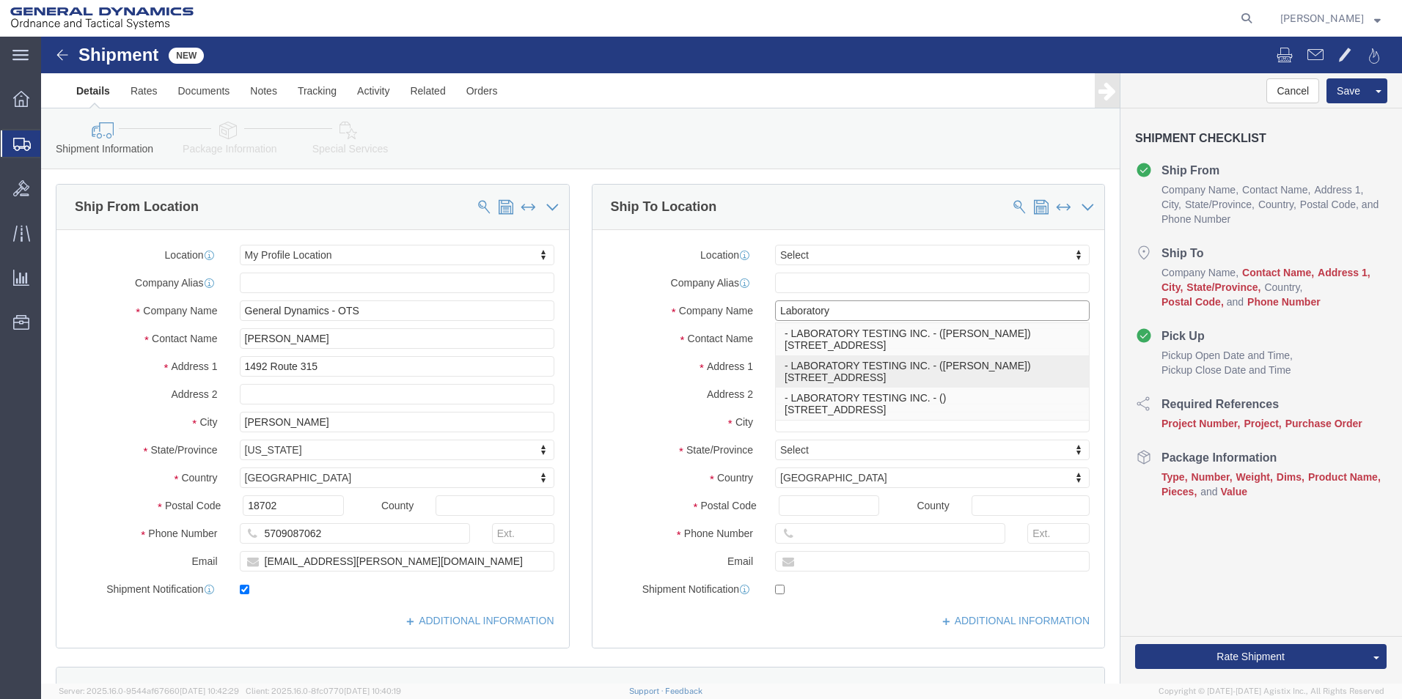
click p "- LABORATORY TESTING INC. - ([PERSON_NAME]) [STREET_ADDRESS]"
type input "[STREET_ADDRESS]"
type input "19440"
type input "8002199095"
type input "[EMAIL_ADDRESS][DOMAIN_NAME]"
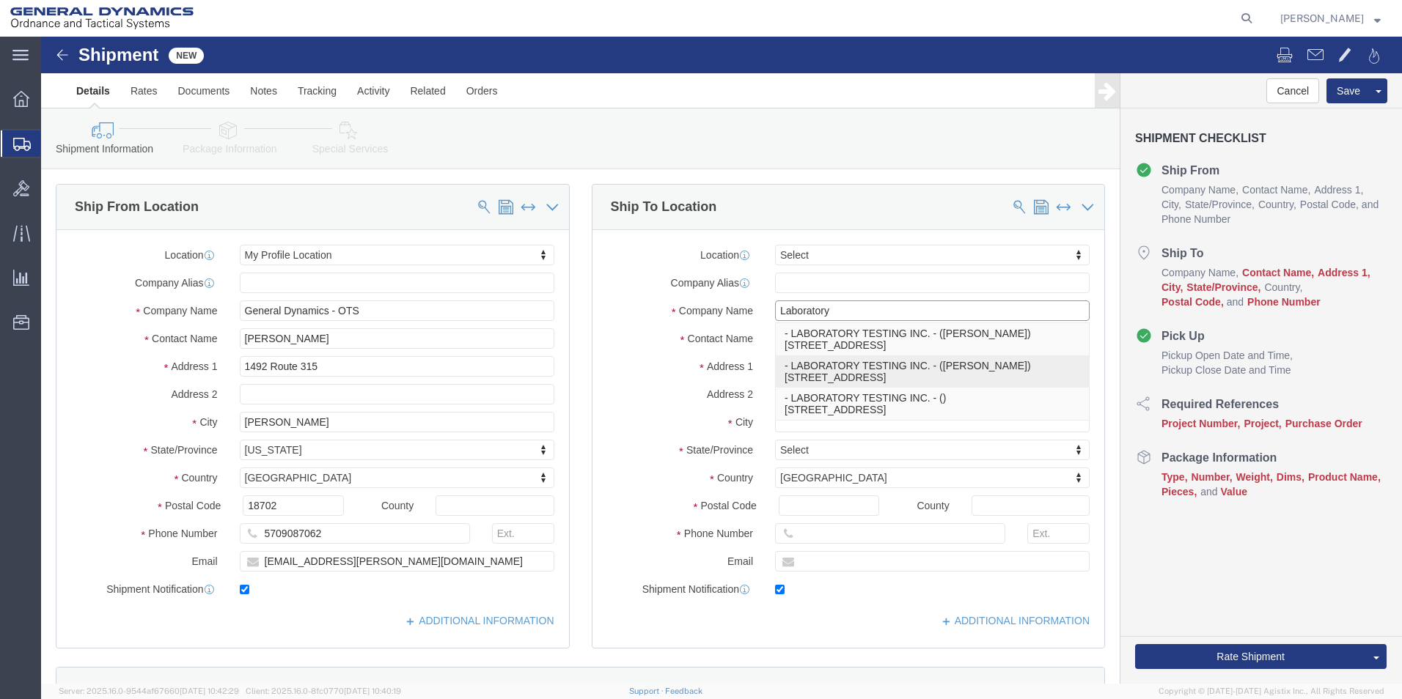
checkbox input "true"
type input "LABORATORY TESTING INC."
type input "[PERSON_NAME]"
select select "PA"
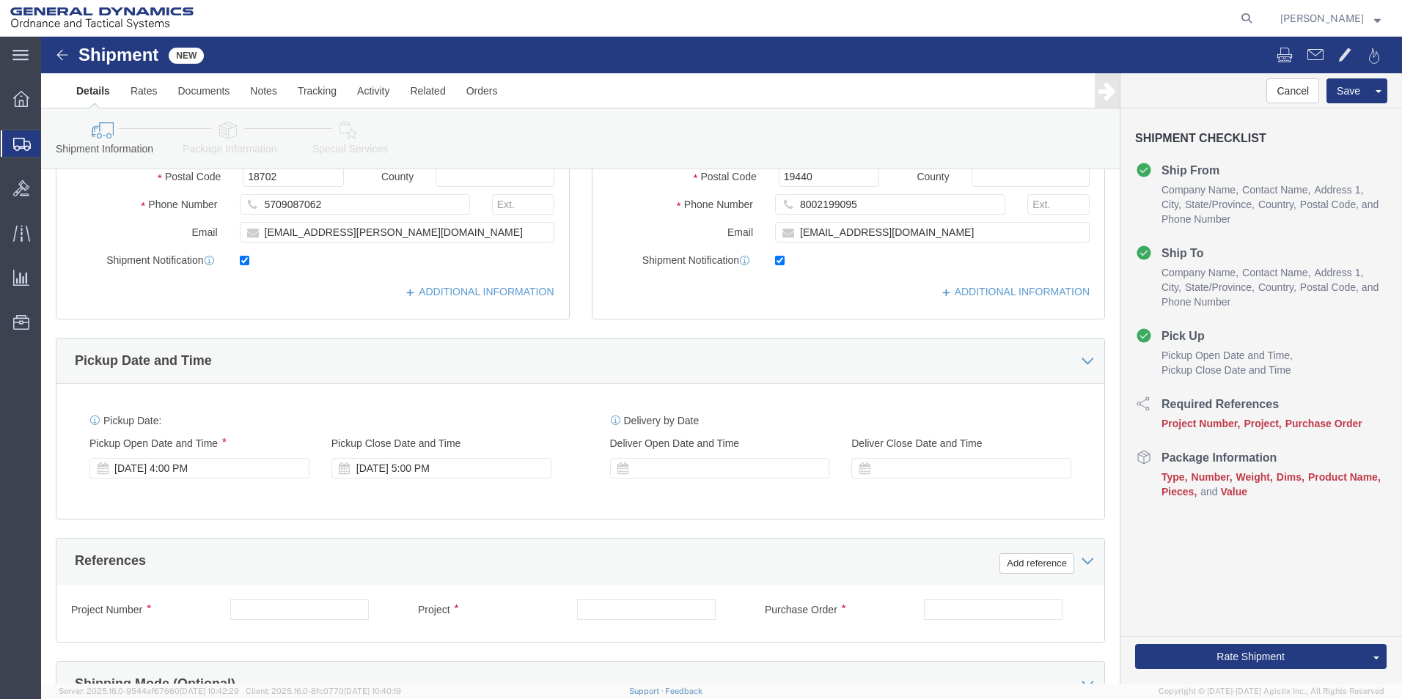
scroll to position [332, 0]
type input "LABORATORY TESTING INC."
click div "[DATE] 4:00 PM"
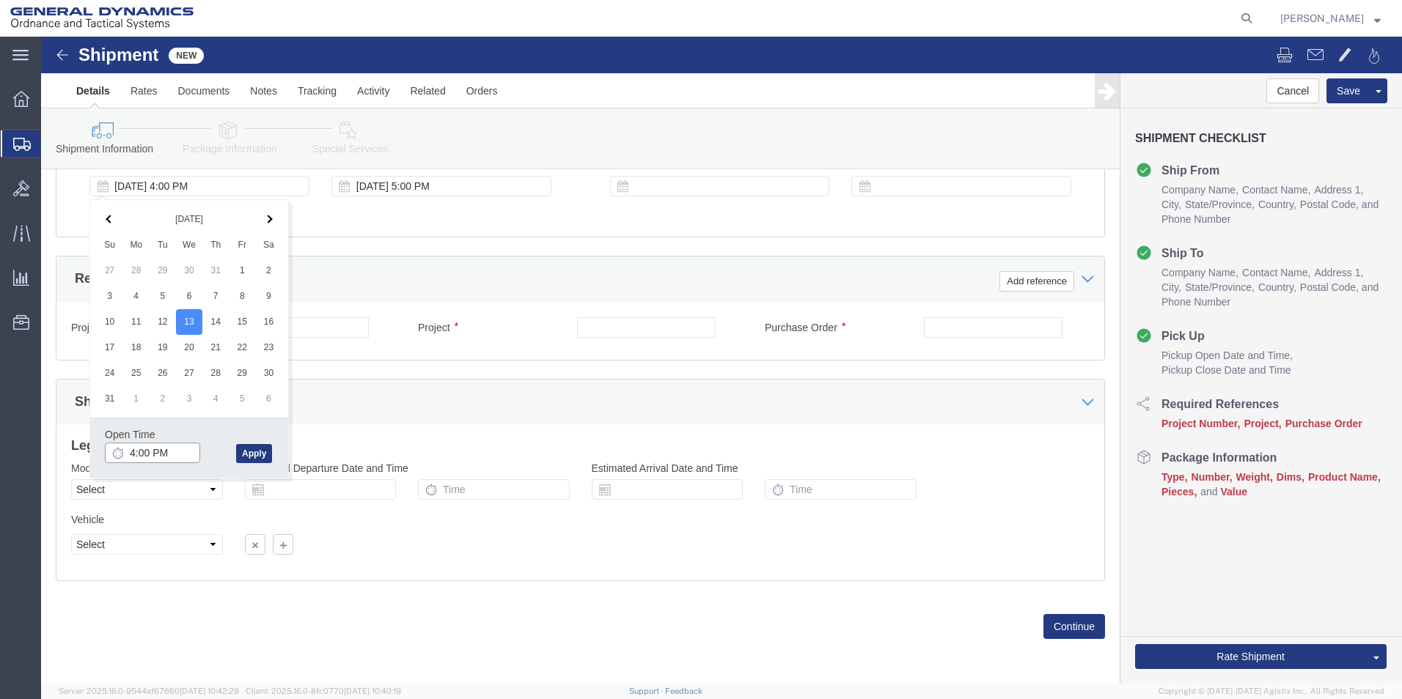
click input "4:00 PM"
type input "9:00 AM"
click button "Apply"
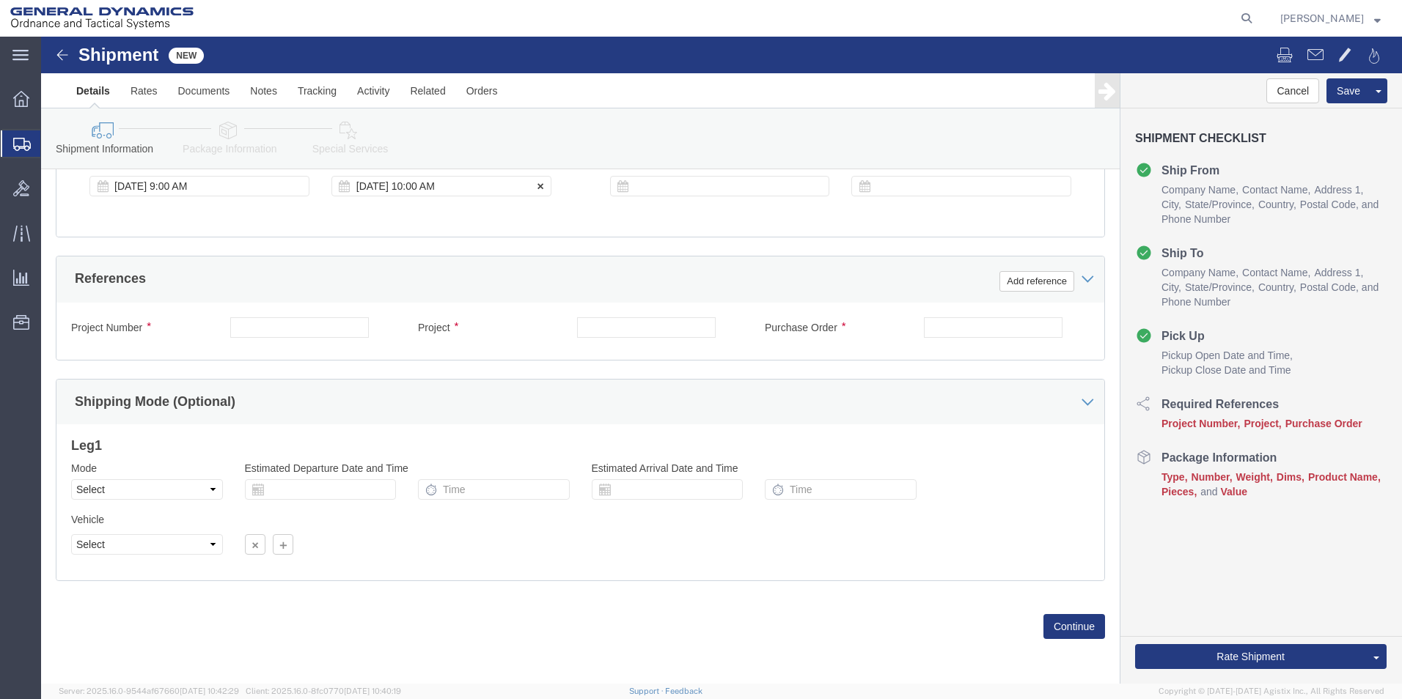
click div "[DATE] 10:00 AM"
type input "3:00 PM"
click button "Apply"
drag, startPoint x: 905, startPoint y: 293, endPoint x: 900, endPoint y: 303, distance: 11.2
click input "text"
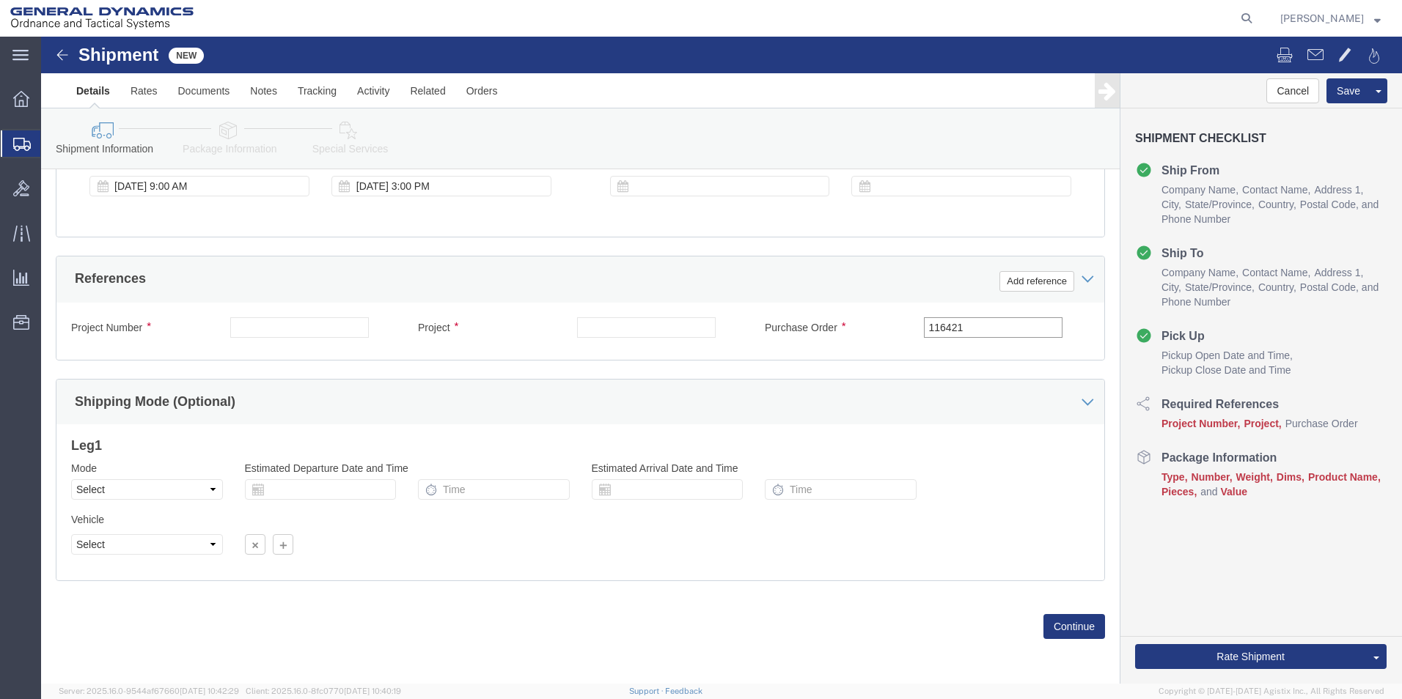
type input "116421"
drag, startPoint x: 555, startPoint y: 291, endPoint x: 548, endPoint y: 315, distance: 24.4
click input "text"
drag, startPoint x: 631, startPoint y: 295, endPoint x: 500, endPoint y: 289, distance: 130.7
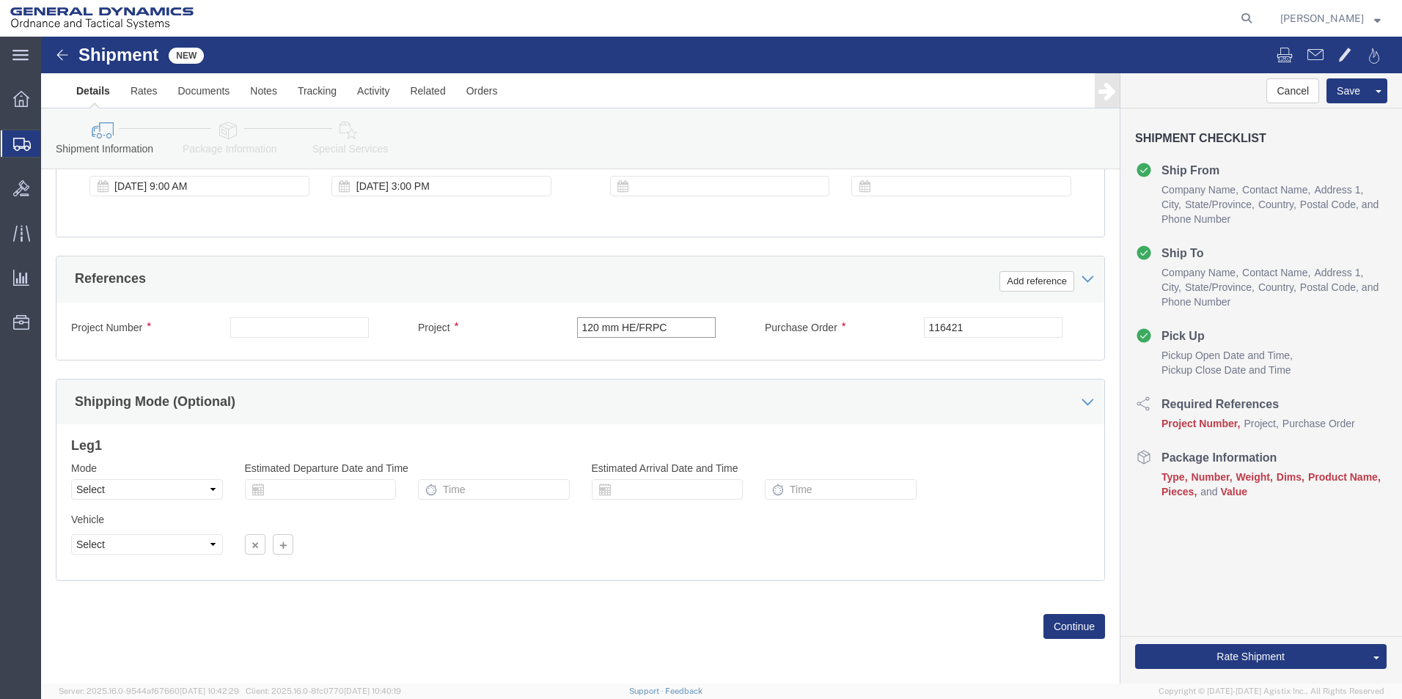
click div "Project 120 mm HE/FRPC"
type input "Testing"
drag, startPoint x: 216, startPoint y: 290, endPoint x: 214, endPoint y: 206, distance: 84.3
click input "text"
type input "120 mm HE/FRPC"
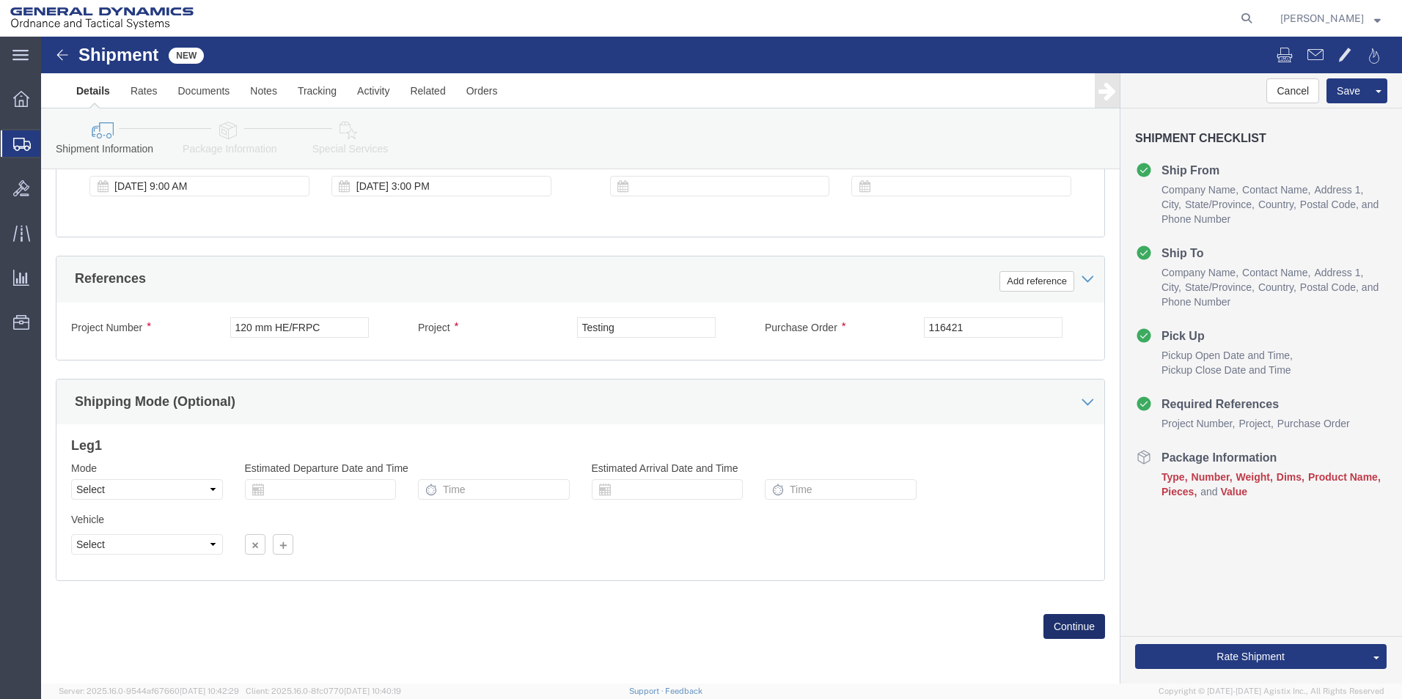
click button "Continue"
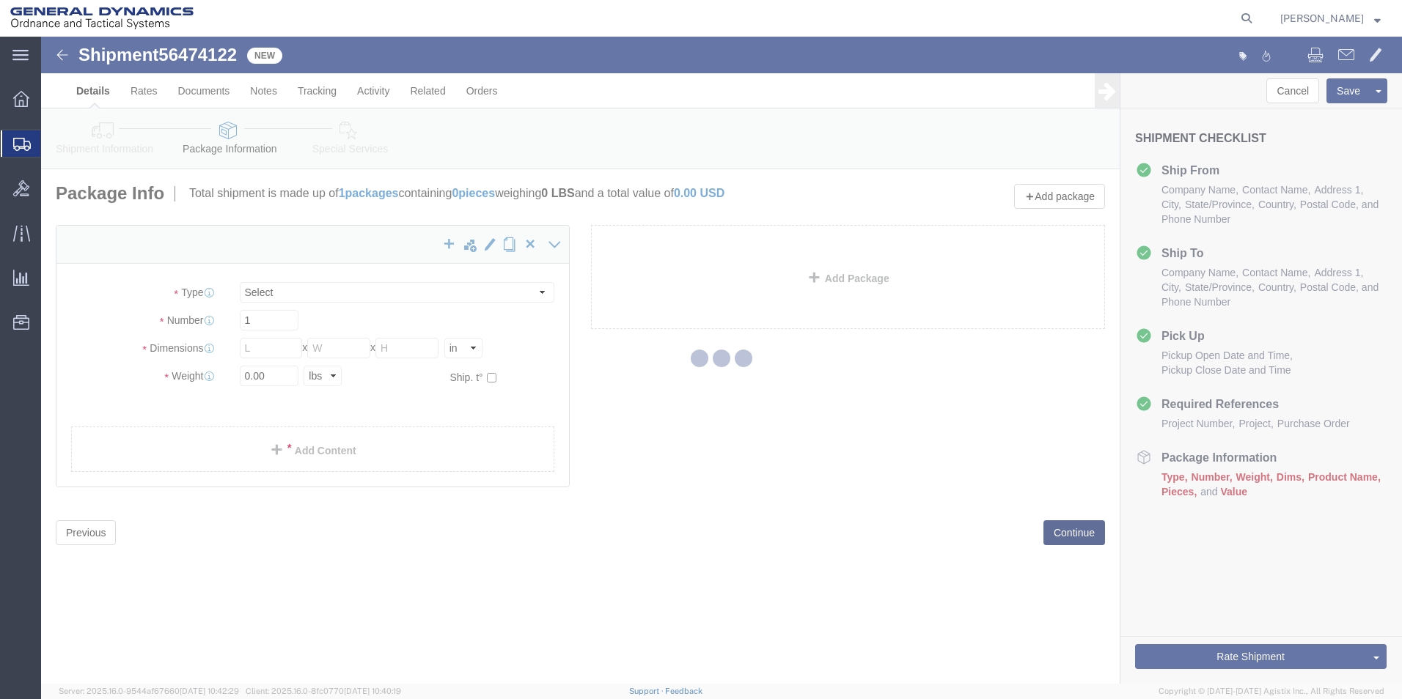
select select "CBOX"
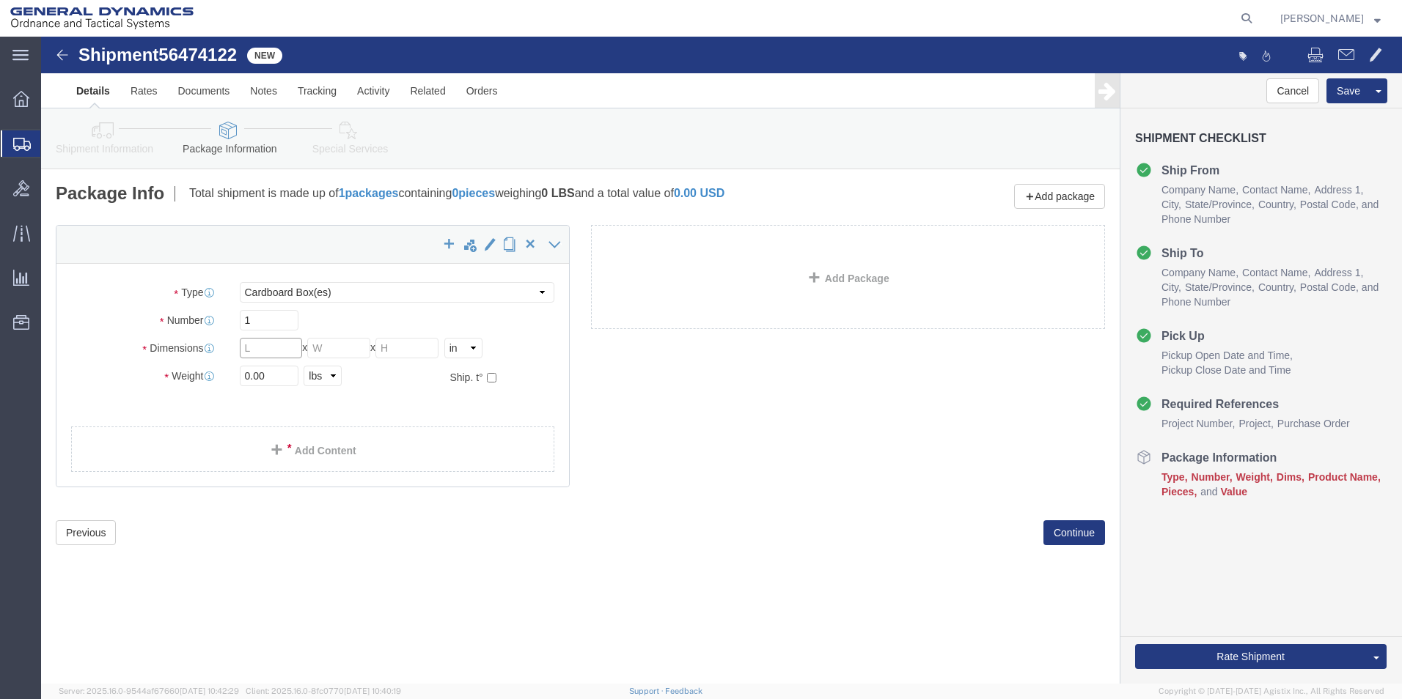
click input "text"
type input "8.00"
click input "text"
type input "6.00"
click input "text"
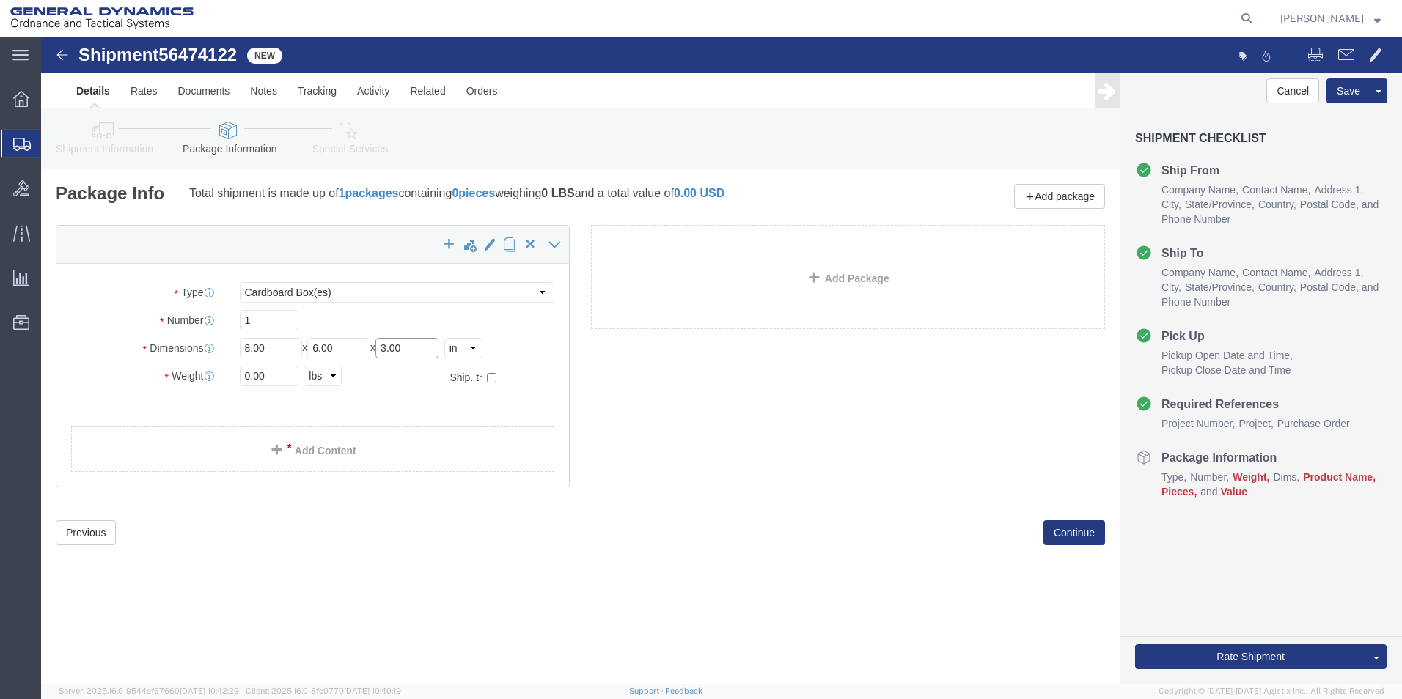
type input "3.00"
drag, startPoint x: 229, startPoint y: 340, endPoint x: 178, endPoint y: 346, distance: 50.9
click div "Weight 0.00 Select kgs lbs Ship. t°"
type input "1.00"
click link "Add Content"
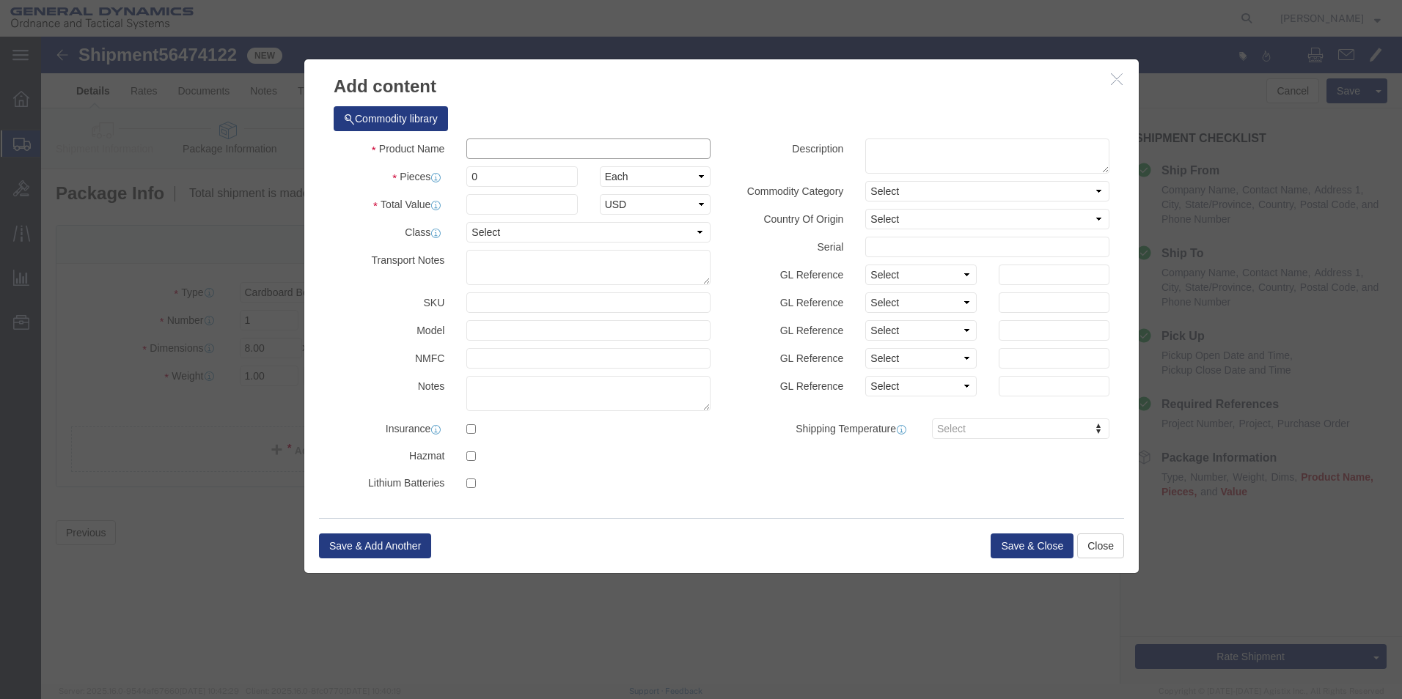
drag, startPoint x: 451, startPoint y: 113, endPoint x: 436, endPoint y: 133, distance: 24.6
click input "text"
type input "Tensile testing samples"
drag, startPoint x: 851, startPoint y: 117, endPoint x: 836, endPoint y: 95, distance: 26.4
click textarea
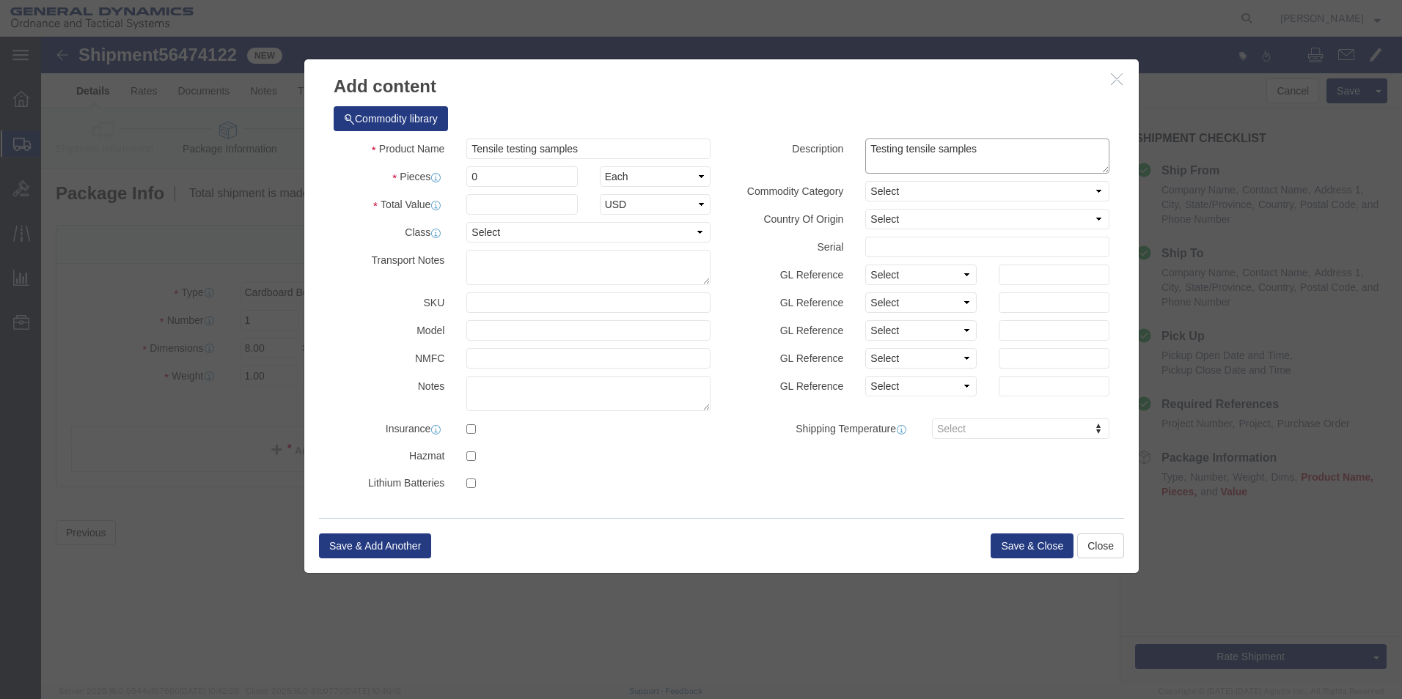
type textarea "Testing tensile samples"
drag, startPoint x: 438, startPoint y: 142, endPoint x: 415, endPoint y: 142, distance: 22.7
click div "0"
type input "8"
click input "text"
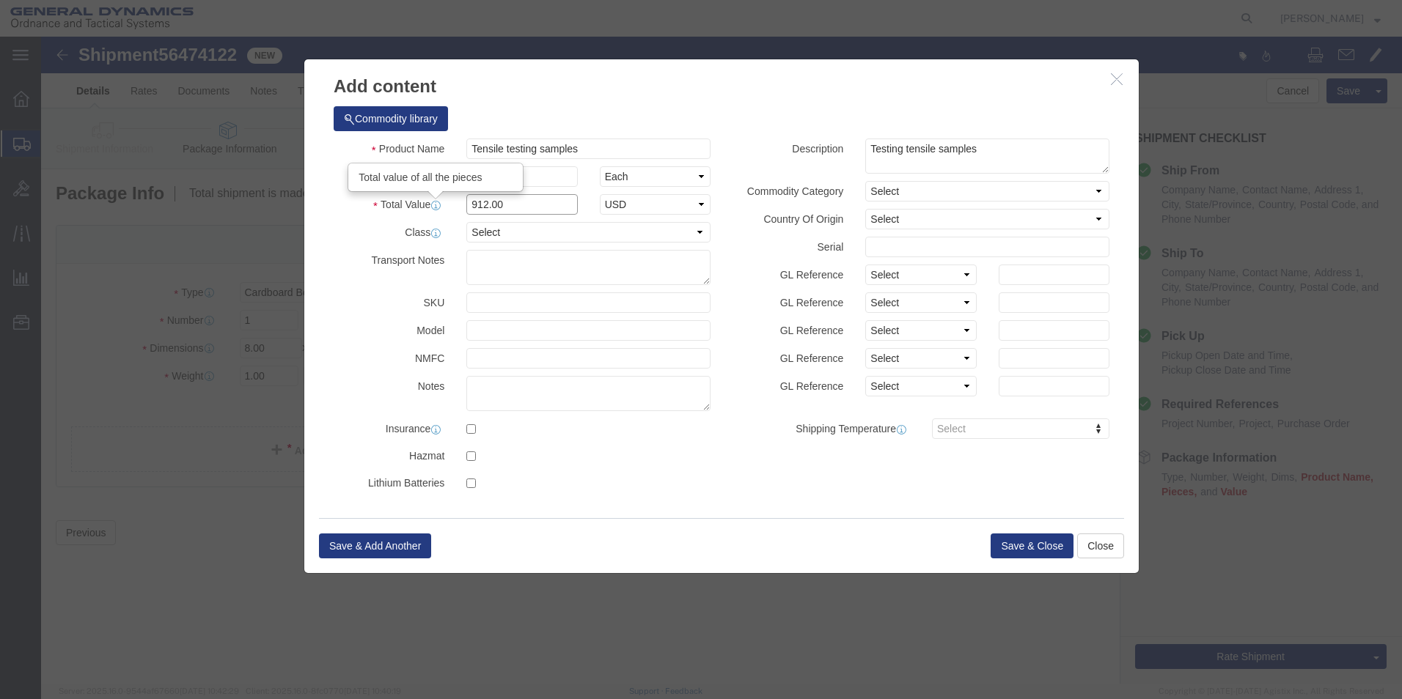
drag, startPoint x: 484, startPoint y: 173, endPoint x: 376, endPoint y: 176, distance: 107.8
click div "Total Value Total value of all the pieces 912.00 Select ADP AED AFN ALL AMD AOA…"
type input "1824.00"
click select "Select 50 55 60 65 70 85 92.5 100 125 175 250 300 400"
select select "50"
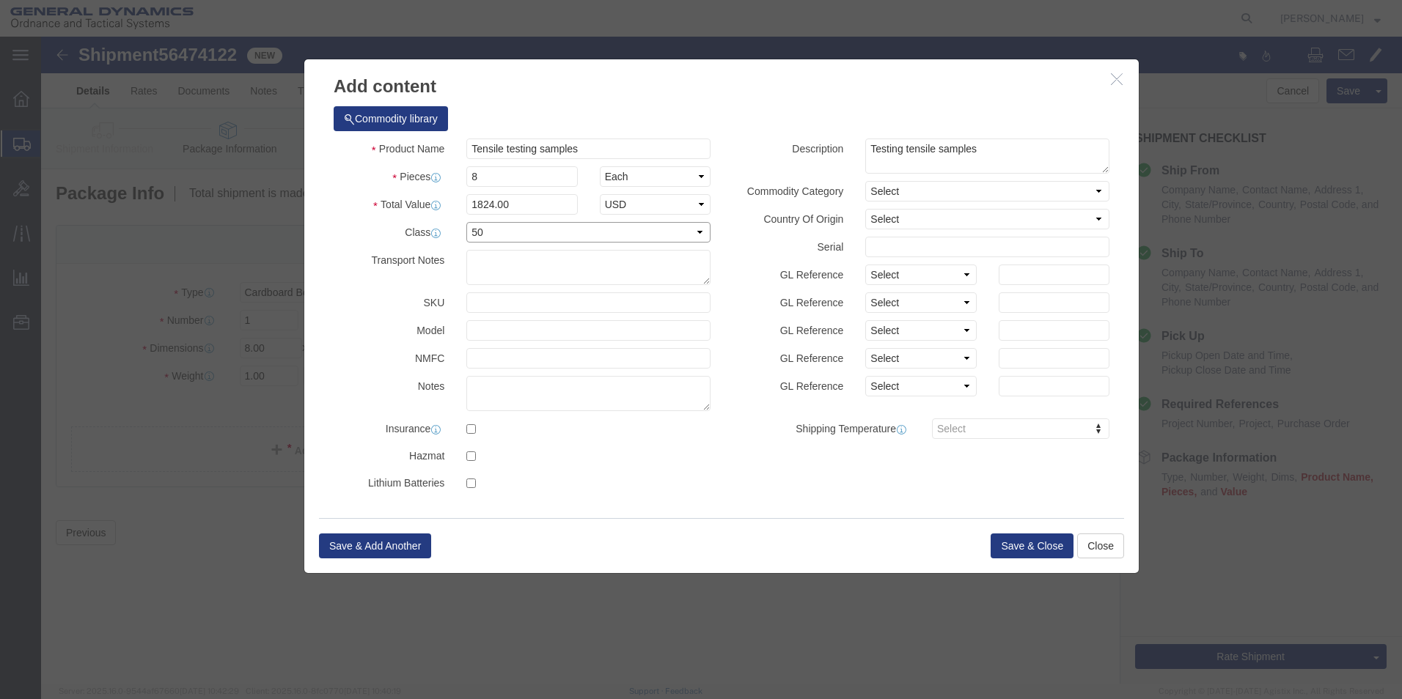
click select "Select 50 55 60 65 70 85 92.5 100 125 175 250 300 400"
click button "Save & Close"
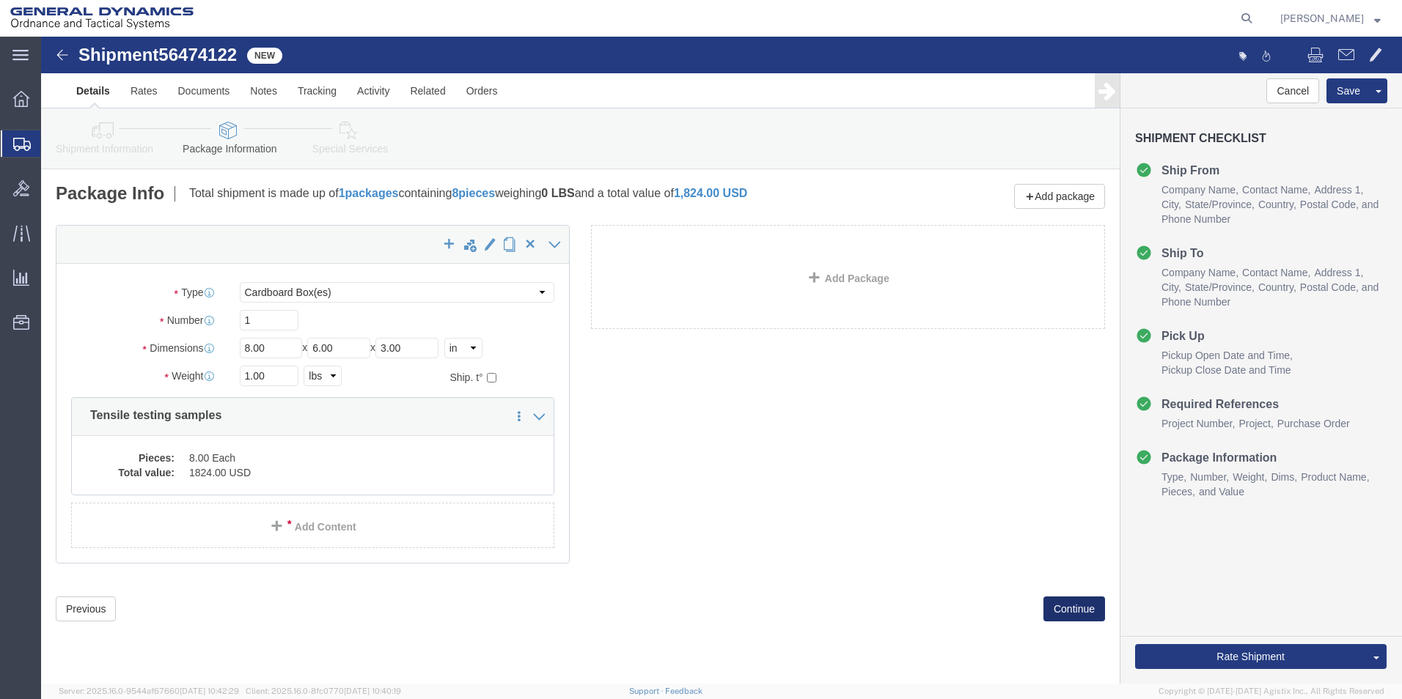
click button "Continue"
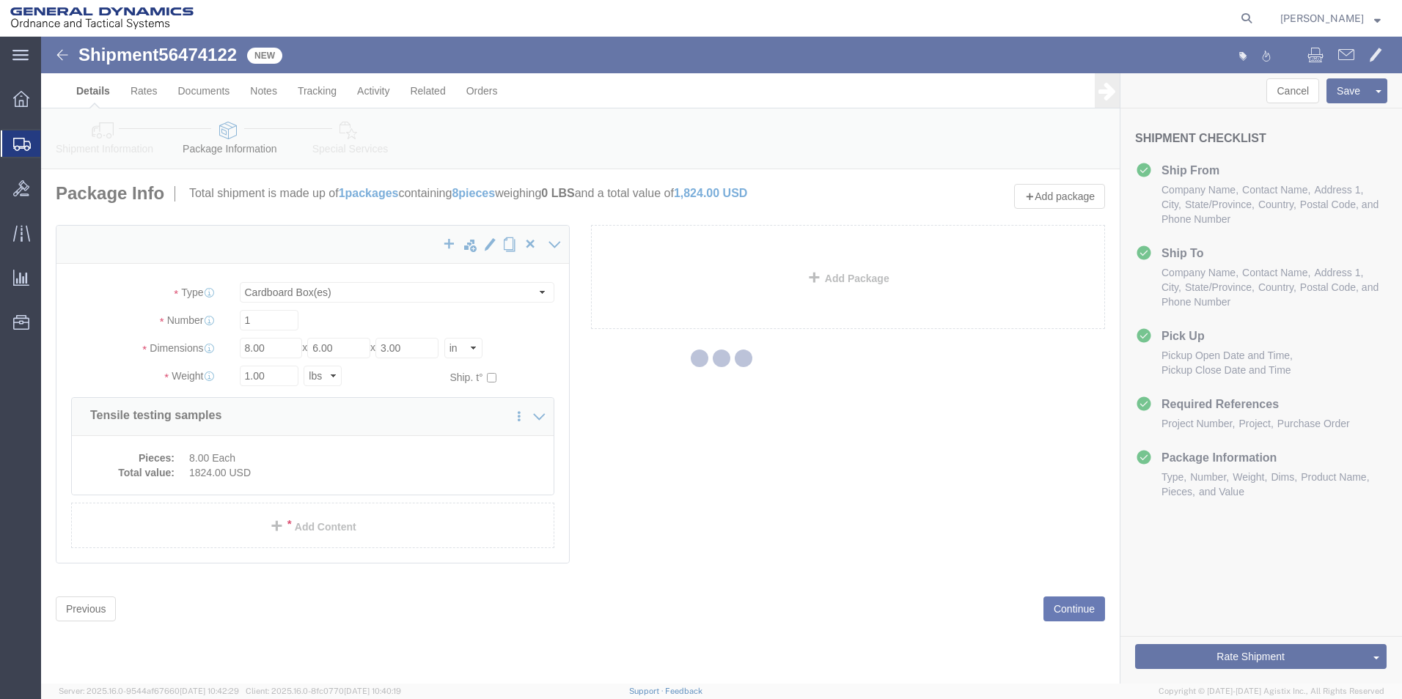
select select
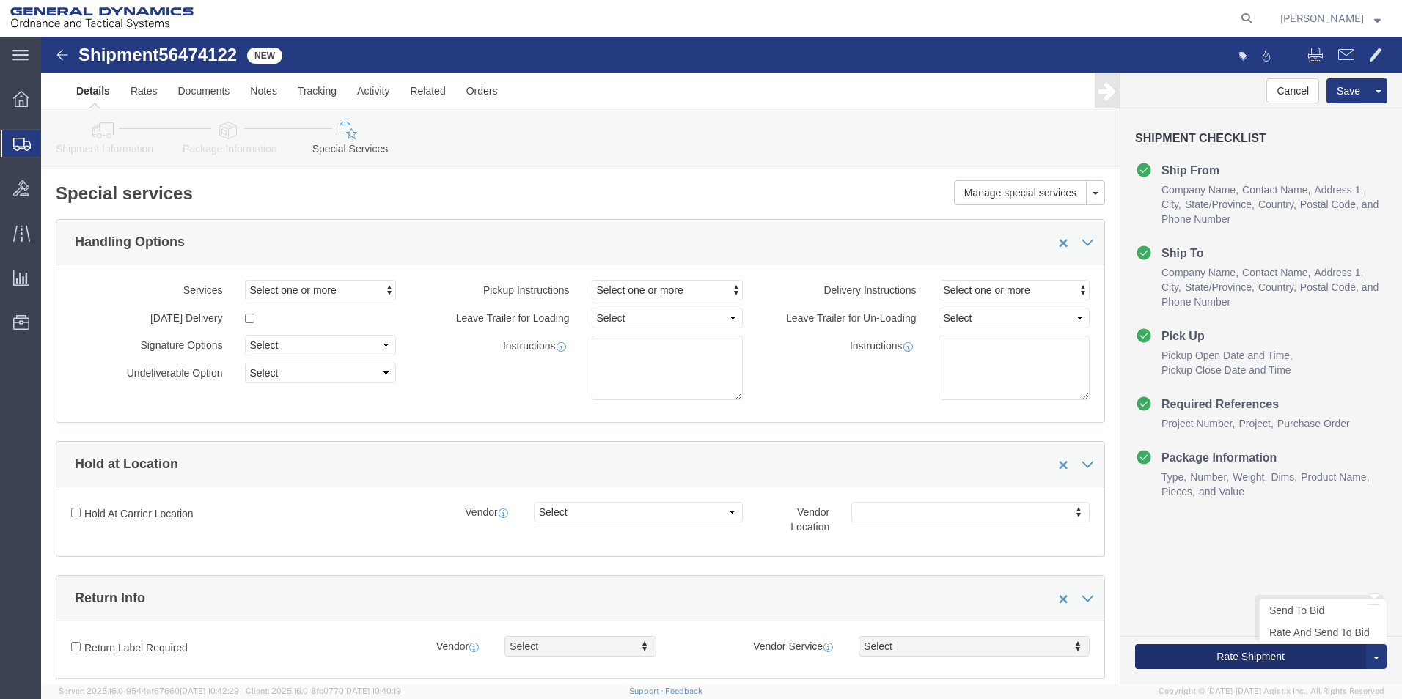
click button "Rate Shipment"
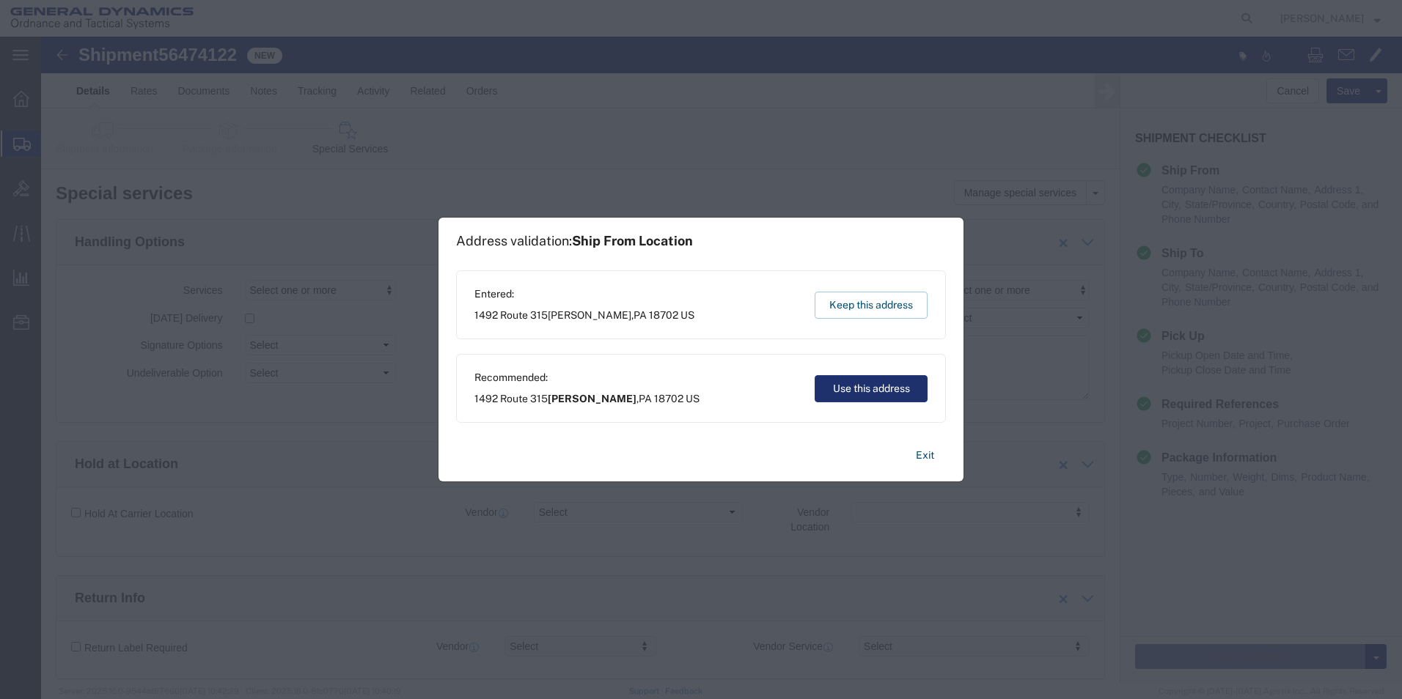
click at [886, 386] on button "Use this address" at bounding box center [871, 388] width 113 height 27
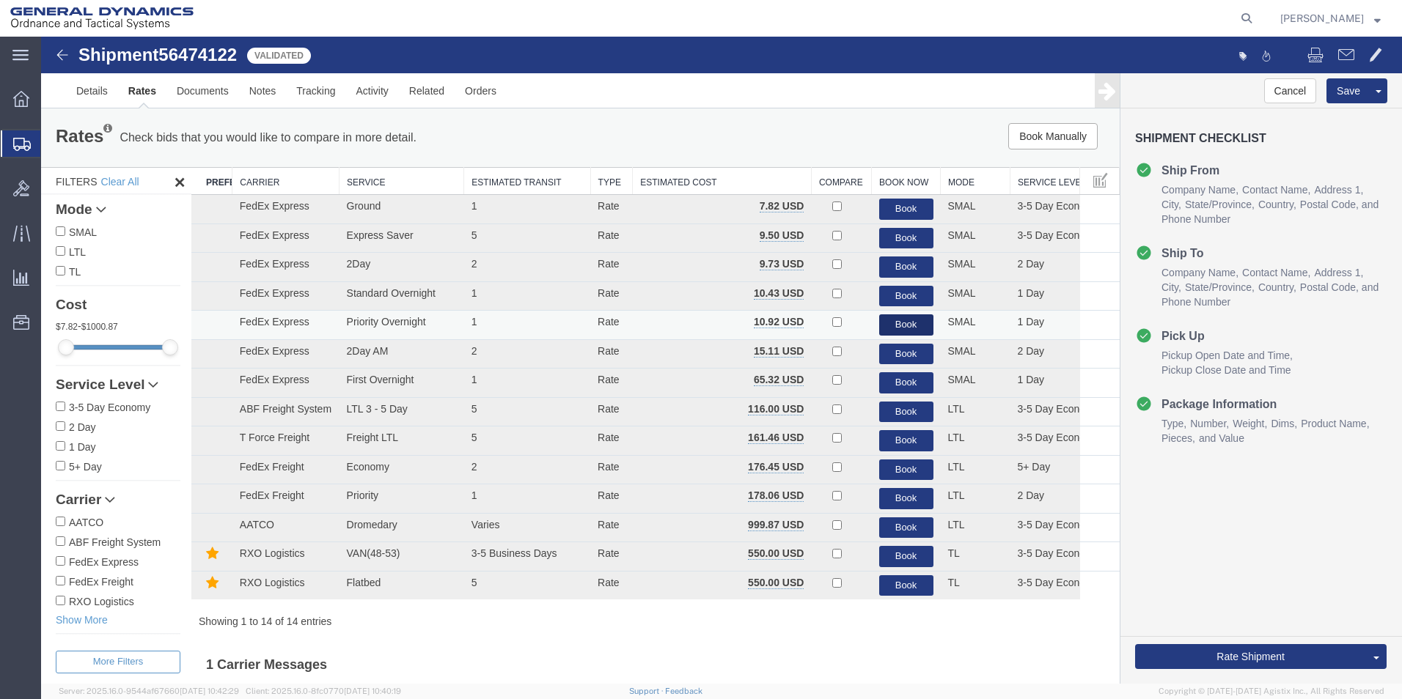
click at [886, 325] on button "Book" at bounding box center [906, 325] width 54 height 21
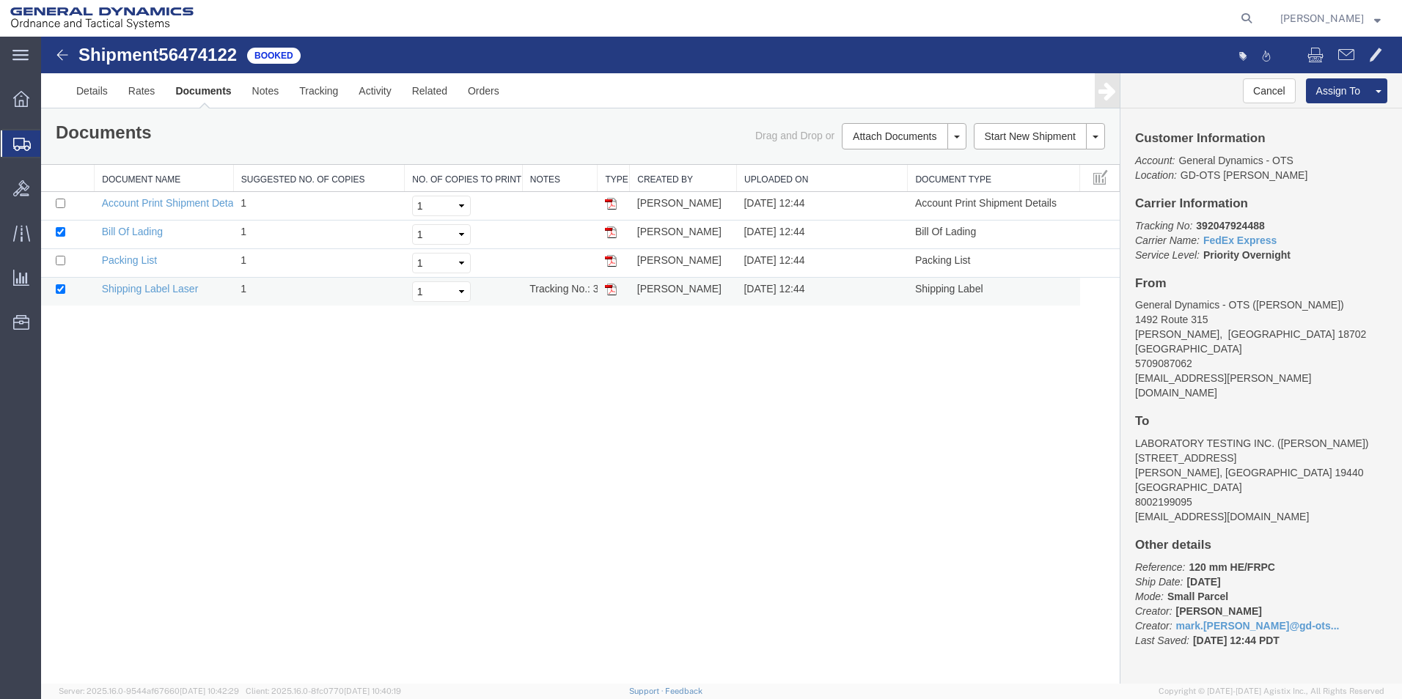
click at [612, 292] on img at bounding box center [611, 290] width 12 height 12
click at [93, 91] on link "Details" at bounding box center [92, 90] width 52 height 35
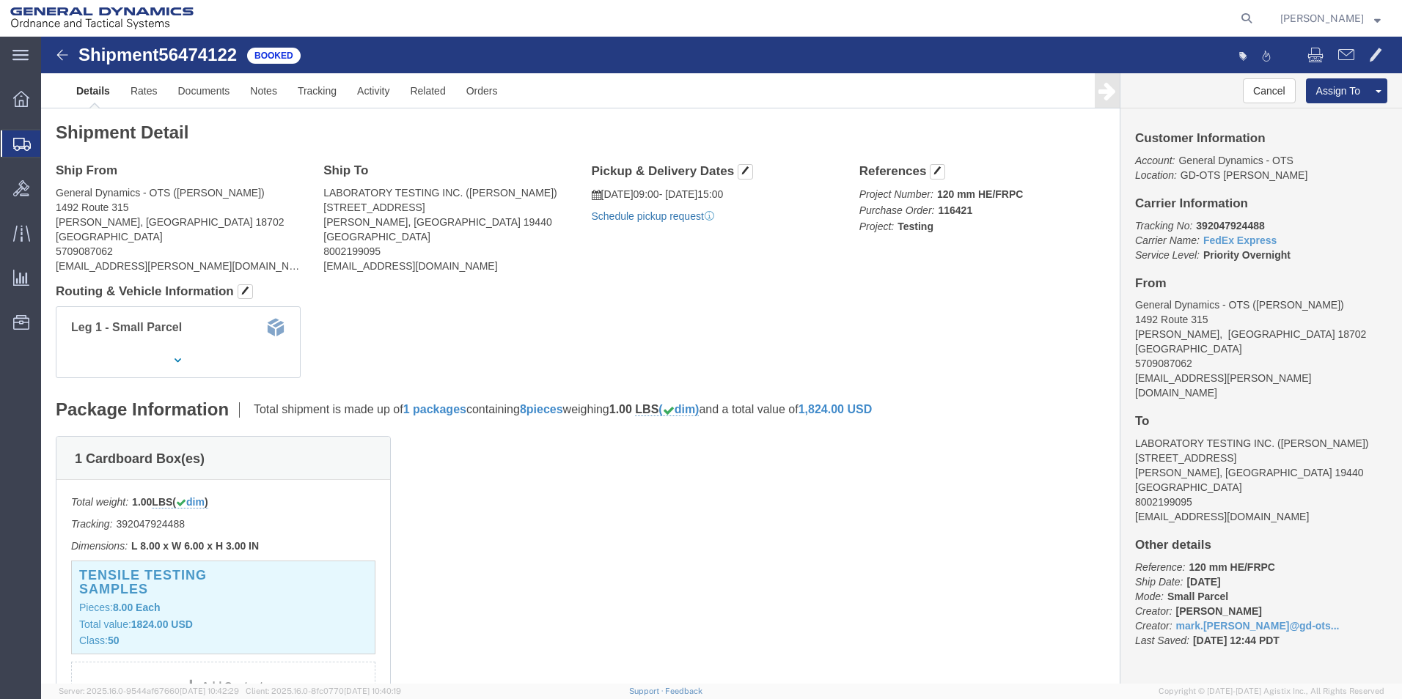
click link "Schedule pickup request"
click link "Documents"
